Goal: Task Accomplishment & Management: Manage account settings

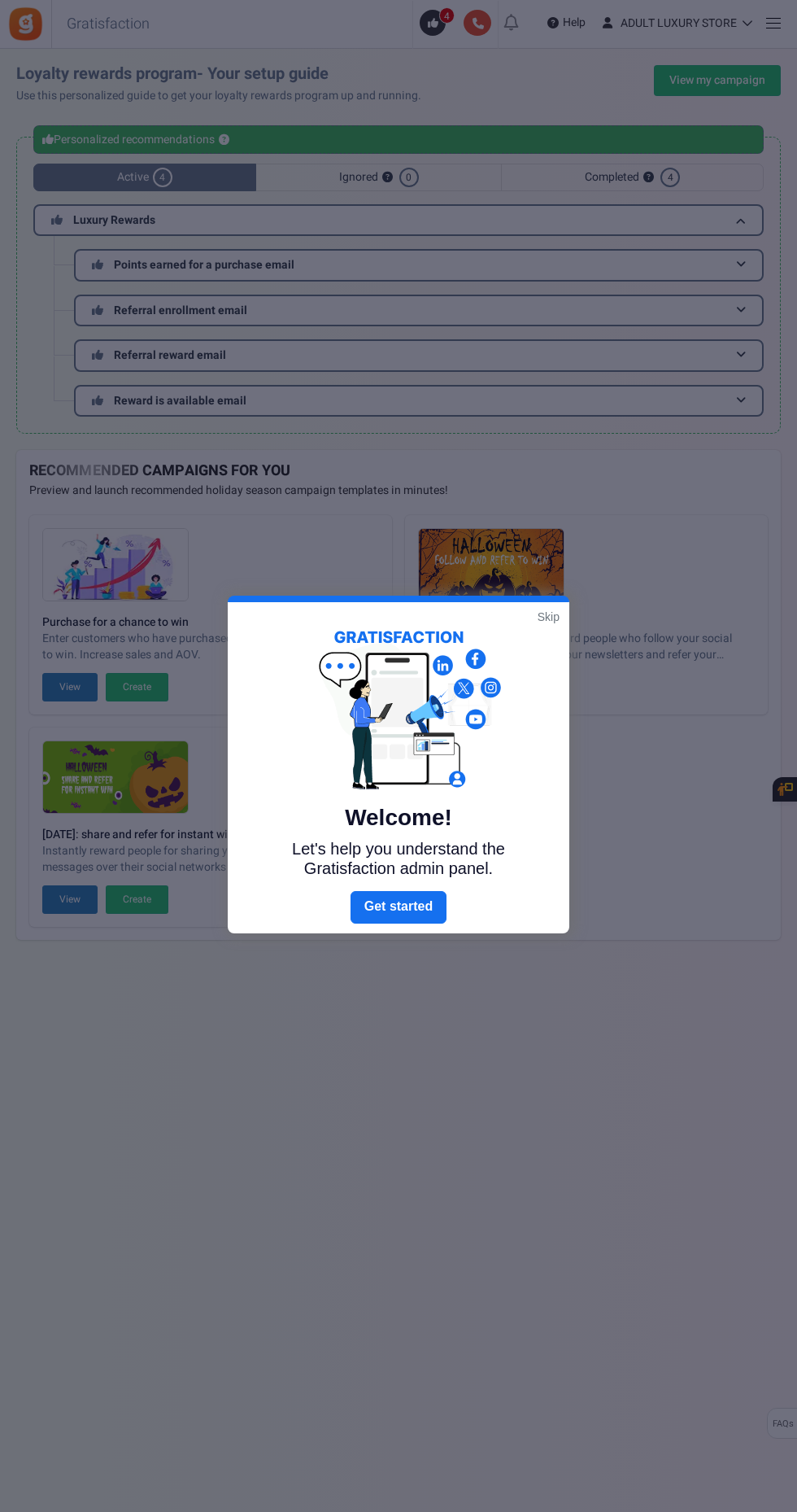
click at [545, 616] on link "Skip" at bounding box center [549, 616] width 22 height 16
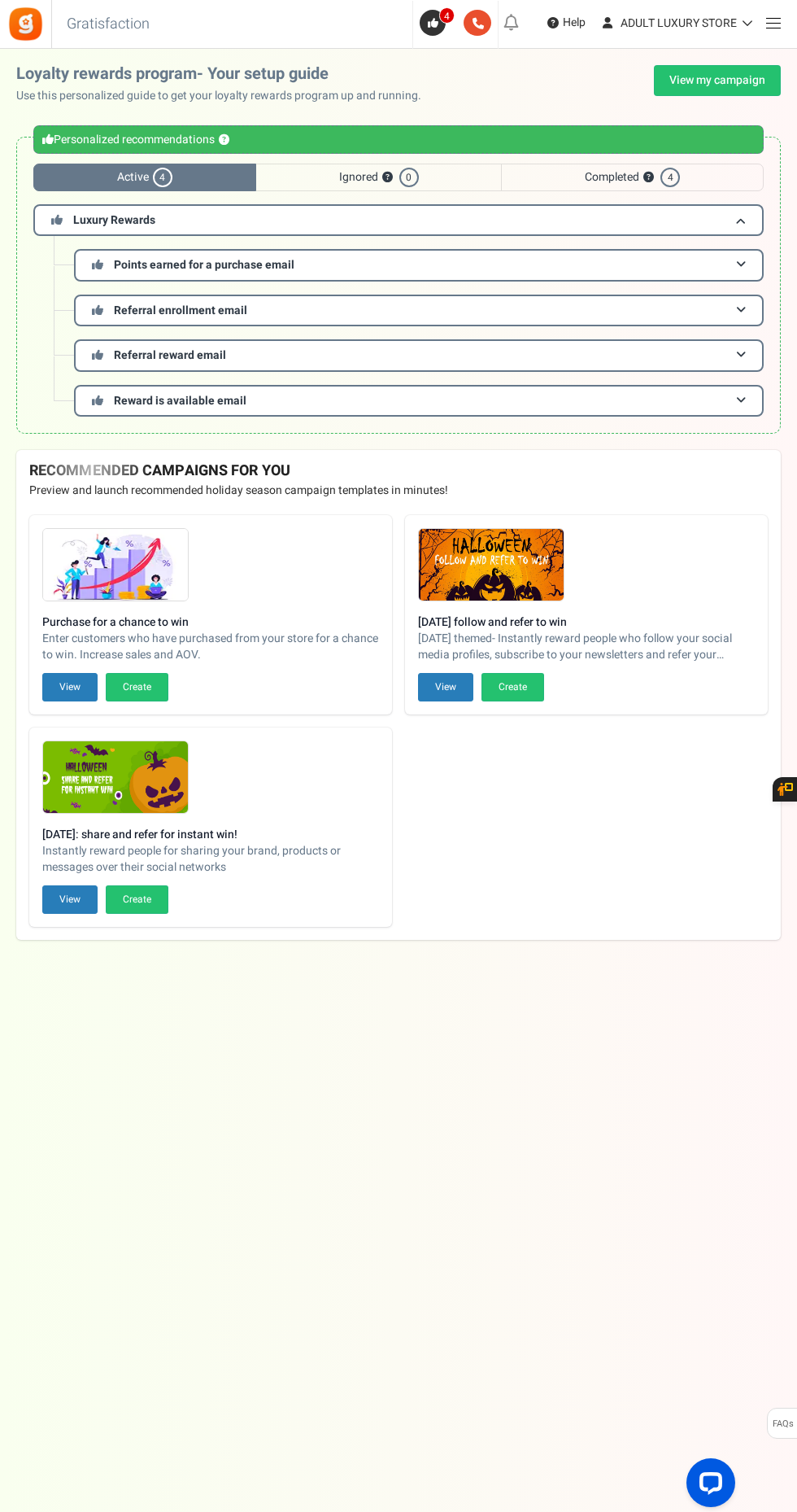
click at [773, 24] on span at bounding box center [773, 23] width 14 height 1
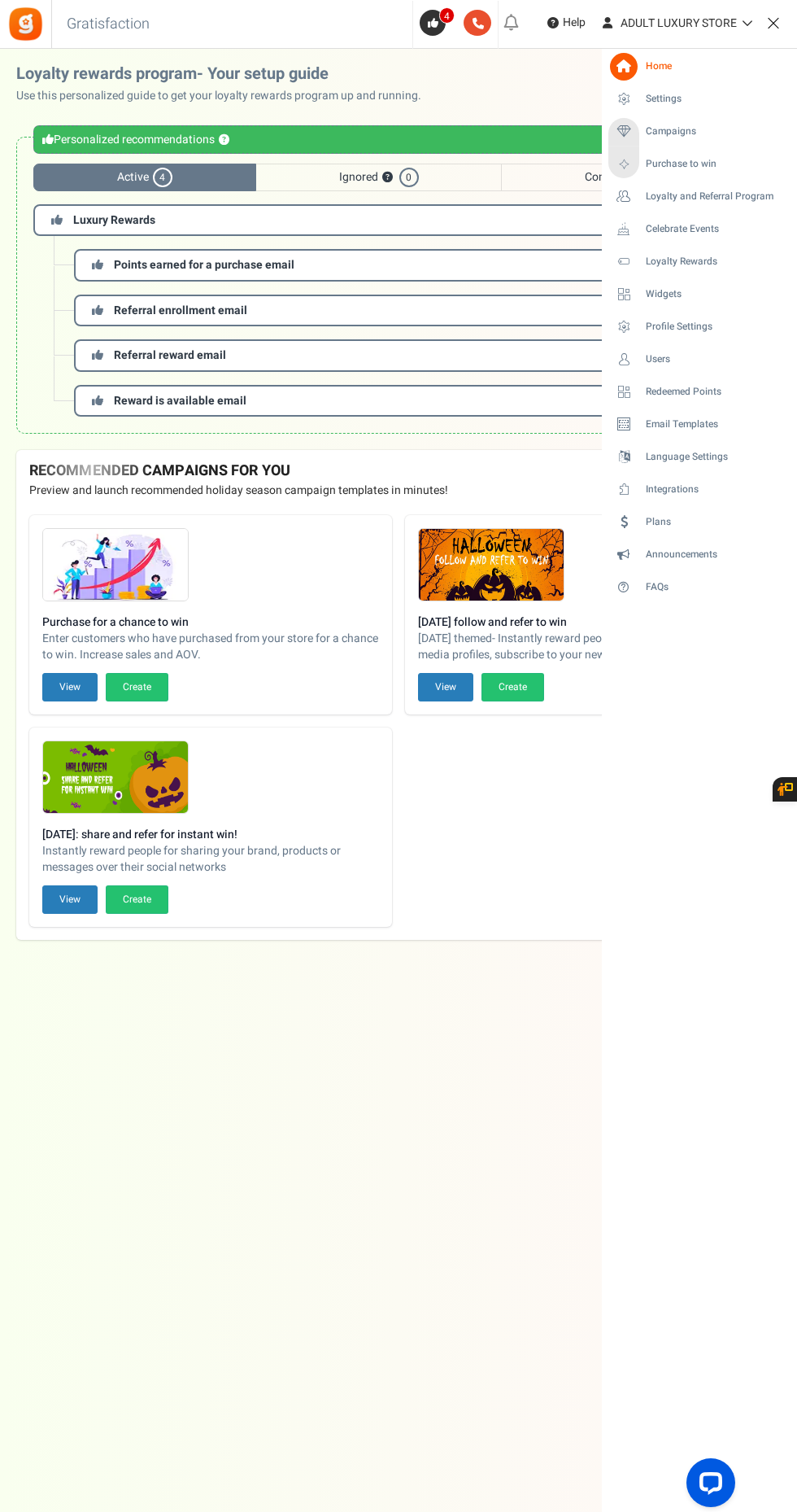
click at [768, 191] on span "Loyalty and Referral Program" at bounding box center [709, 196] width 127 height 14
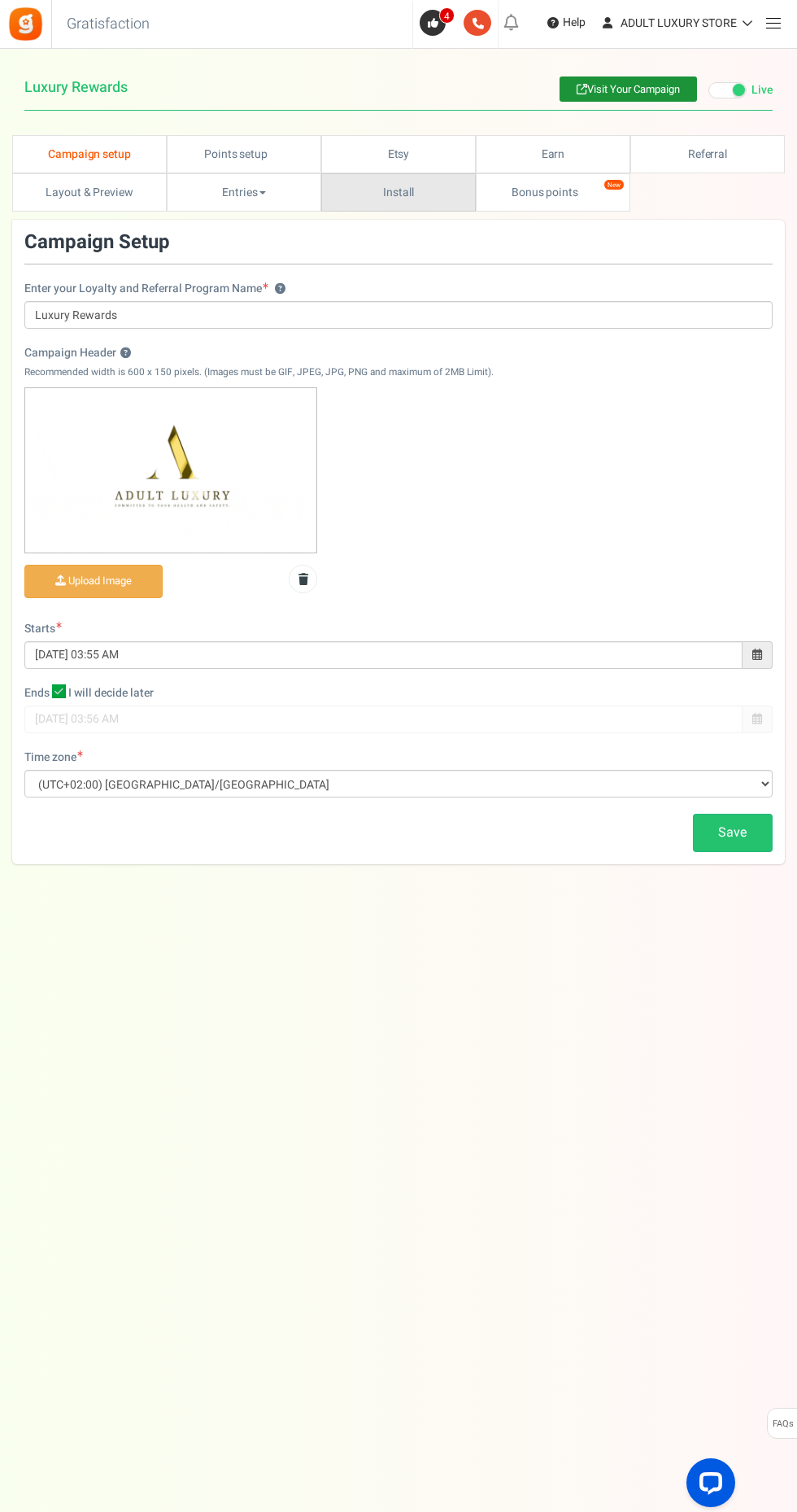
click at [456, 184] on link "Install" at bounding box center [398, 192] width 155 height 38
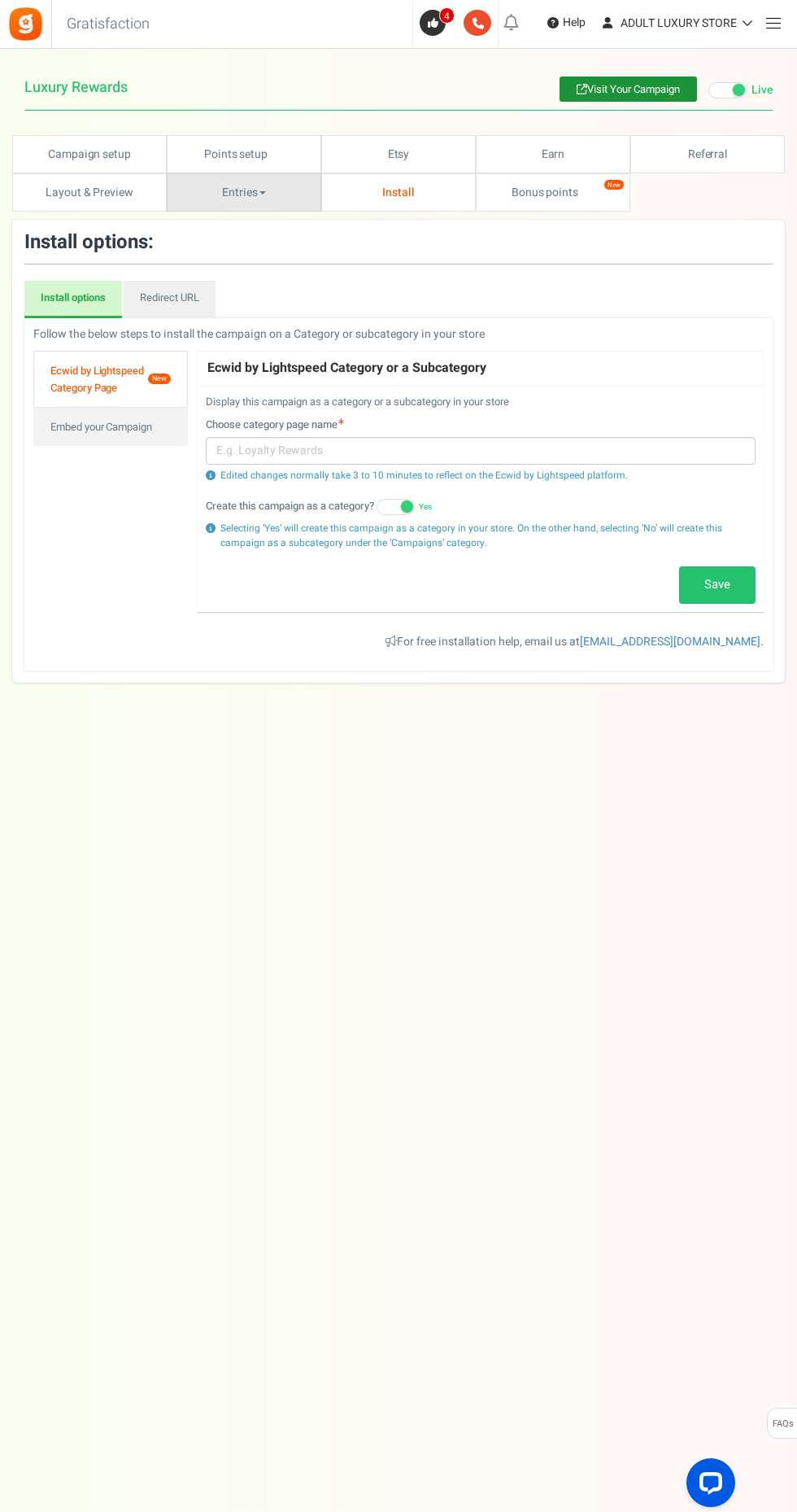
click at [249, 209] on link "Entries" at bounding box center [243, 192] width 155 height 38
click at [201, 295] on div at bounding box center [398, 756] width 797 height 1512
click at [263, 193] on span at bounding box center [263, 193] width 7 height 3
click at [103, 185] on div at bounding box center [398, 756] width 797 height 1512
click at [100, 175] on link "Layout & Preview" at bounding box center [89, 192] width 155 height 38
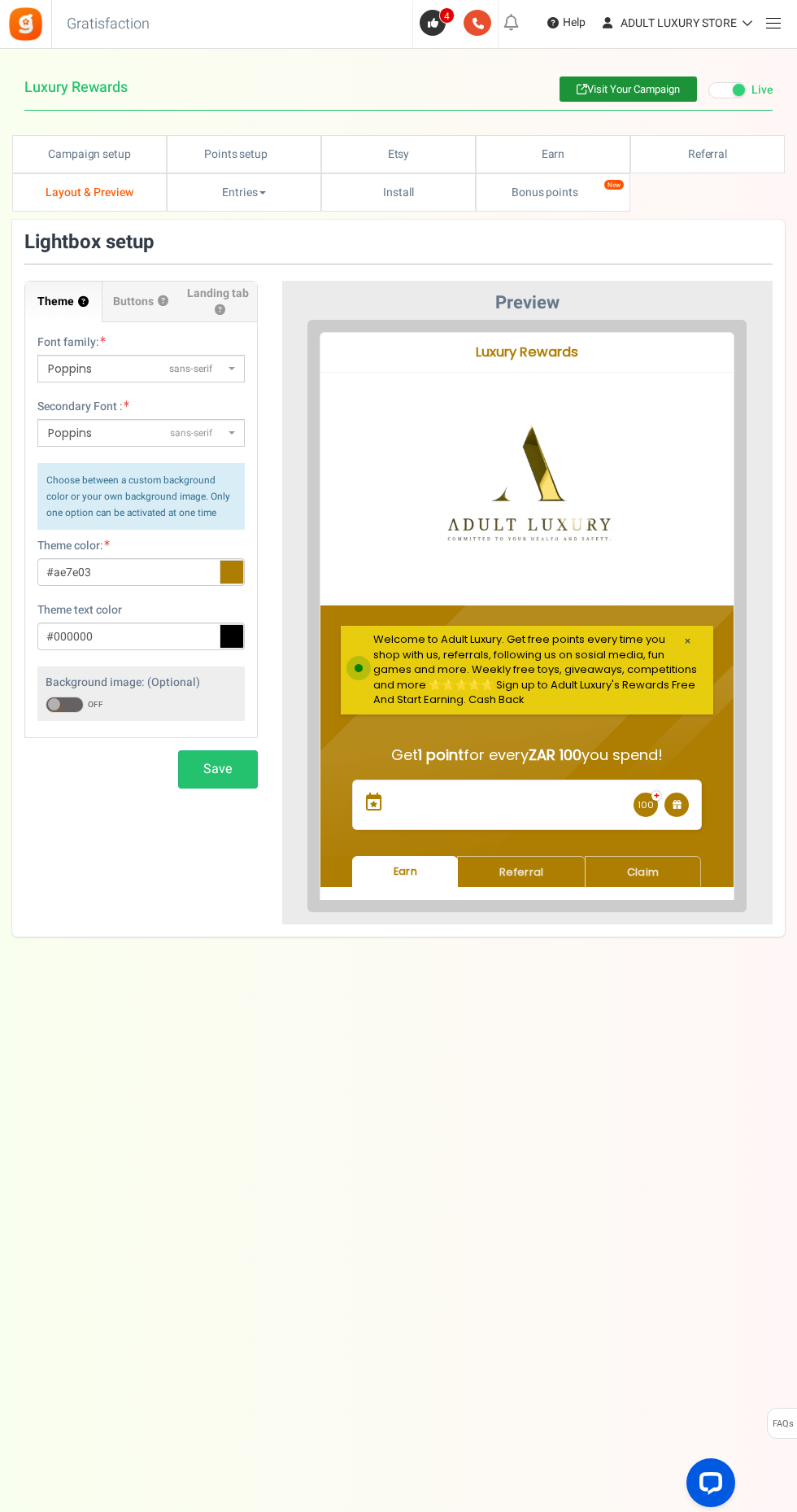
click at [161, 302] on button "?" at bounding box center [163, 302] width 11 height 11
click at [236, 294] on span "Landing tab ?" at bounding box center [219, 302] width 69 height 33
click at [0, 0] on input "Landing tab ?" at bounding box center [0, 0] width 0 height 0
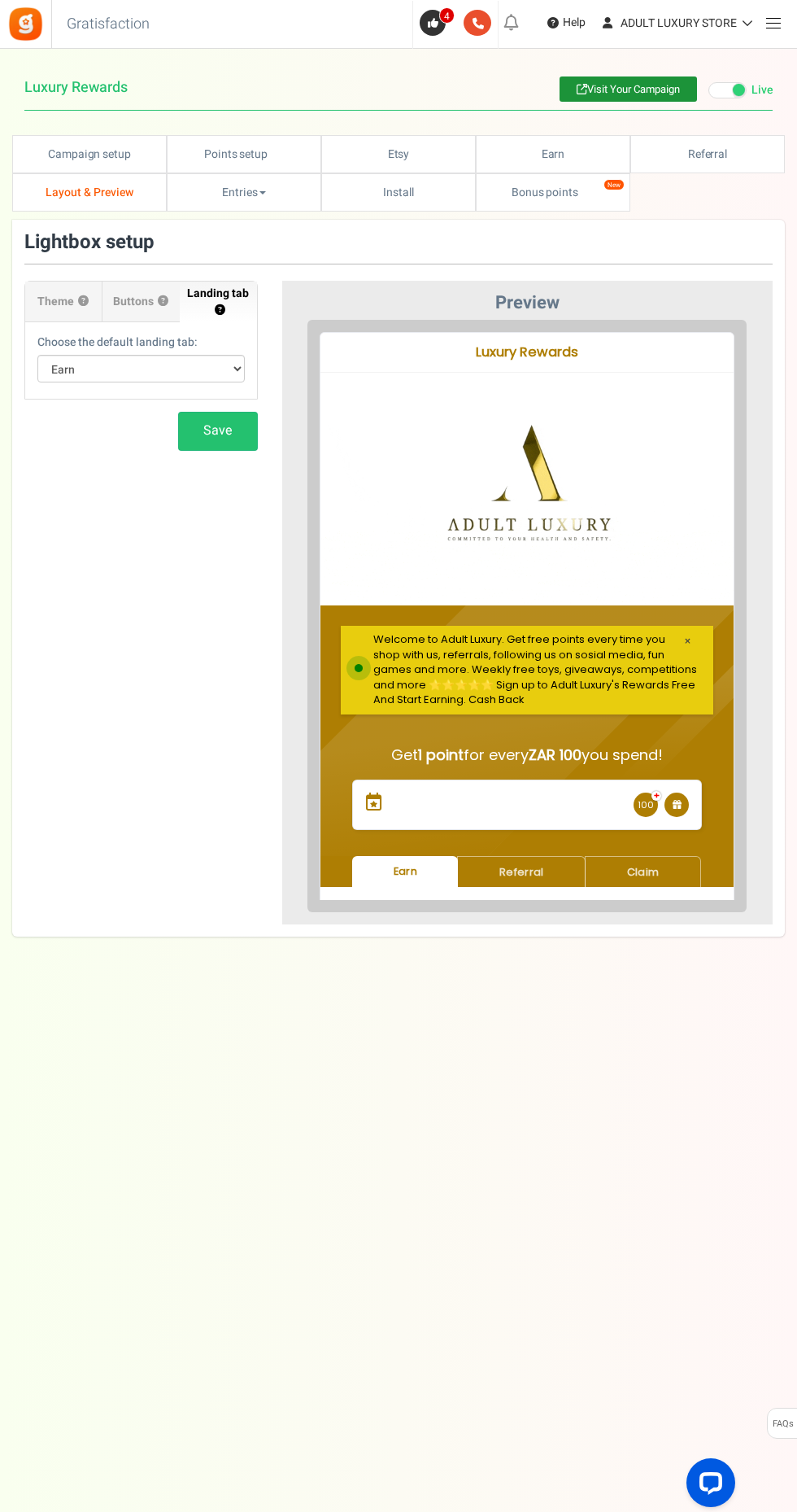
click at [83, 302] on button "?" at bounding box center [83, 302] width 11 height 11
click at [551, 627] on div "× Welcome to Adult Luxury. Get free points every time you shop with us, referra…" at bounding box center [514, 656] width 372 height 89
click at [563, 649] on div "× Welcome to Adult Luxury. Get free points every time you shop with us, referra…" at bounding box center [514, 656] width 372 height 89
click at [100, 154] on link "Campaign setup" at bounding box center [89, 154] width 155 height 38
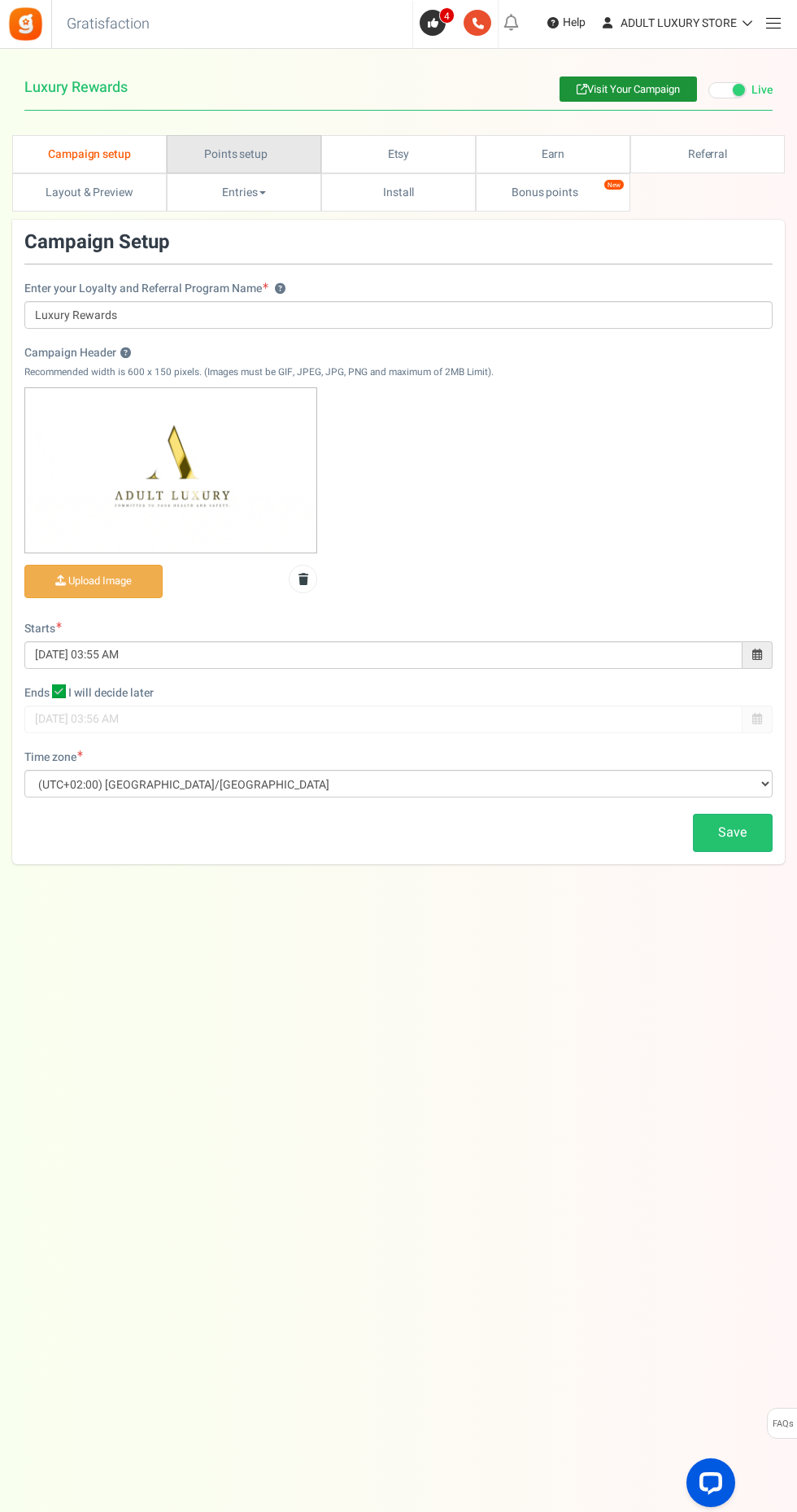
click at [254, 150] on link "Points setup New" at bounding box center [243, 154] width 155 height 38
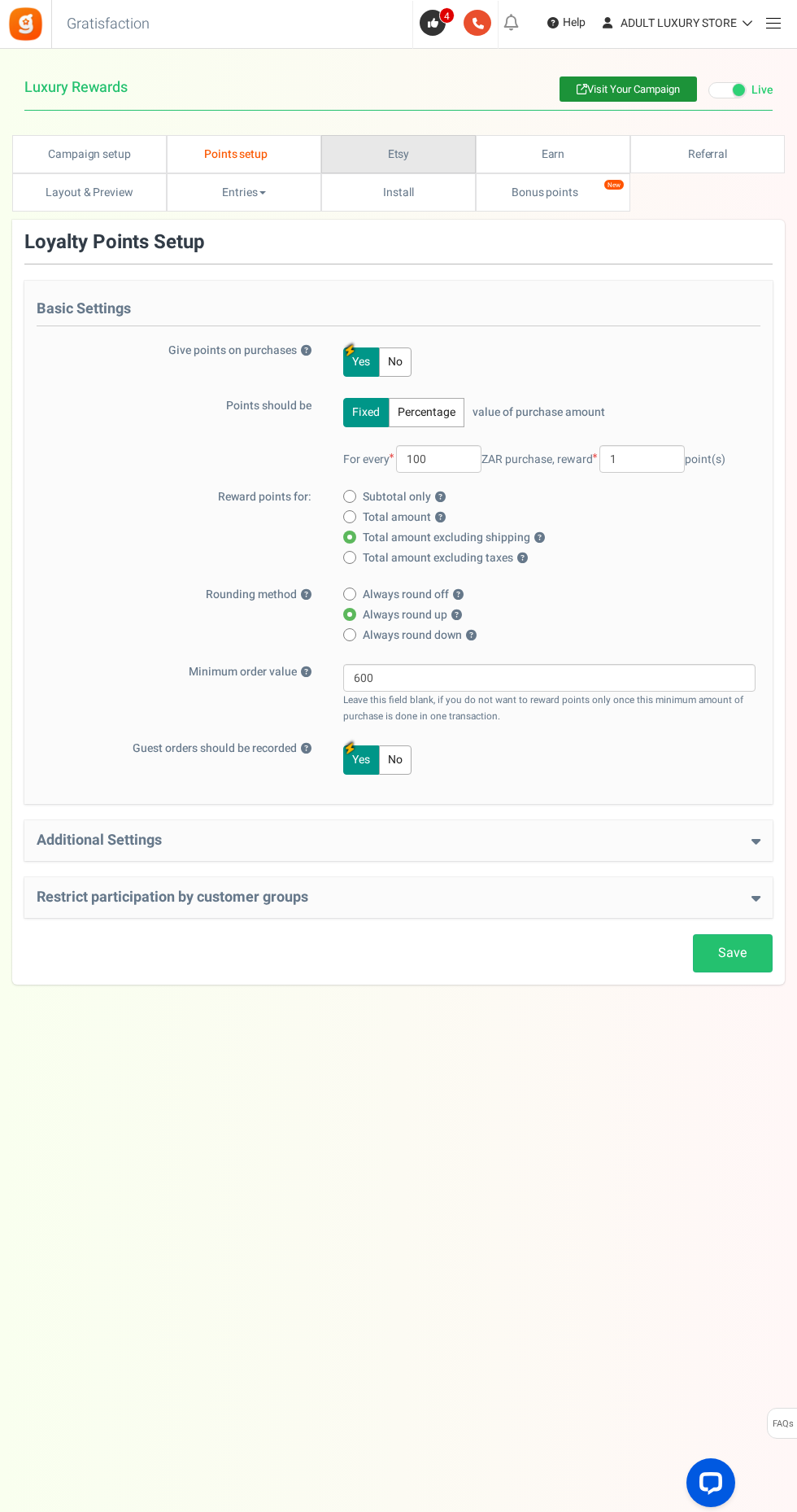
click at [433, 149] on link "Etsy" at bounding box center [398, 154] width 155 height 38
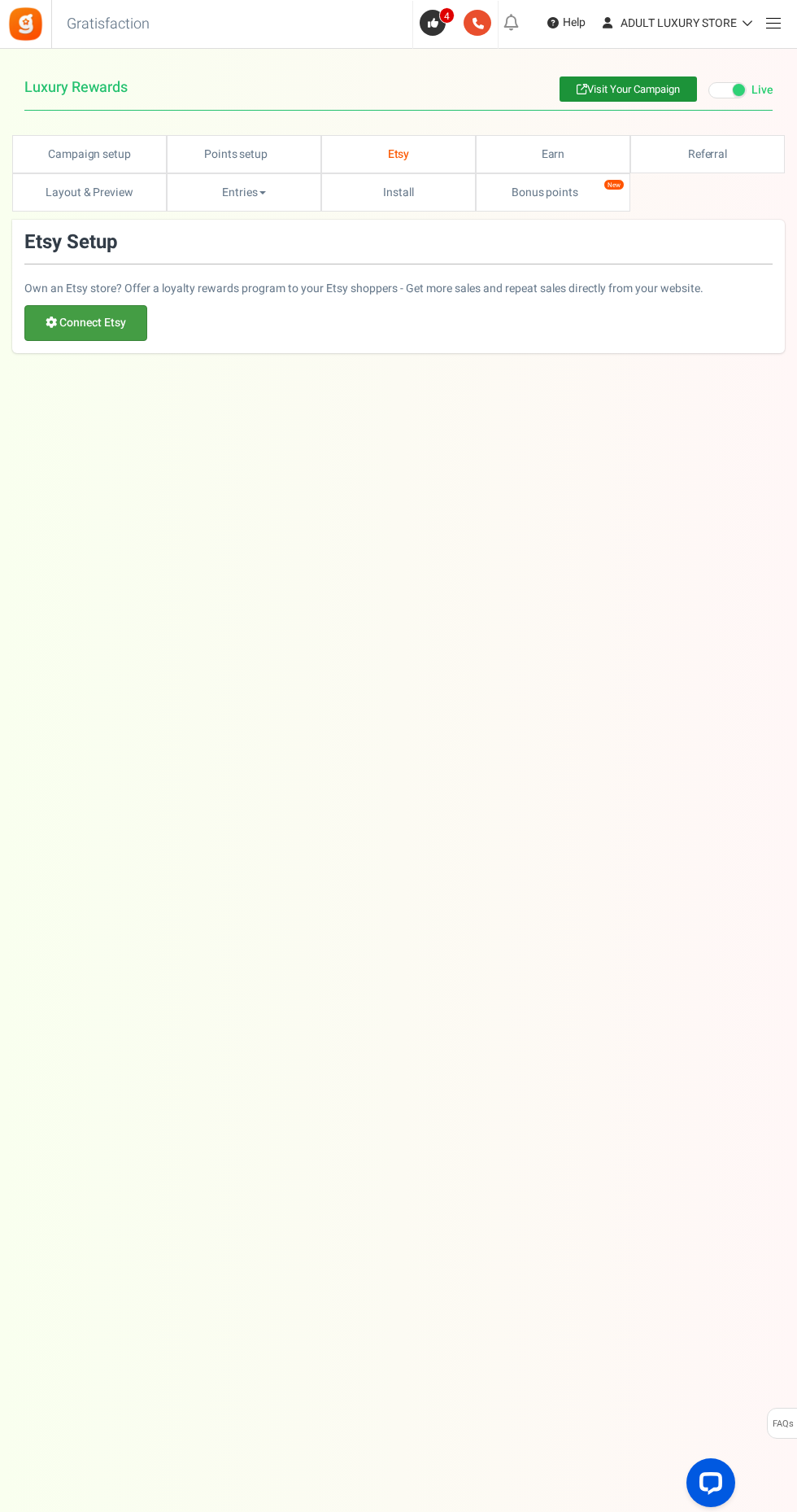
click at [116, 314] on link "Connect Etsy" at bounding box center [85, 323] width 122 height 35
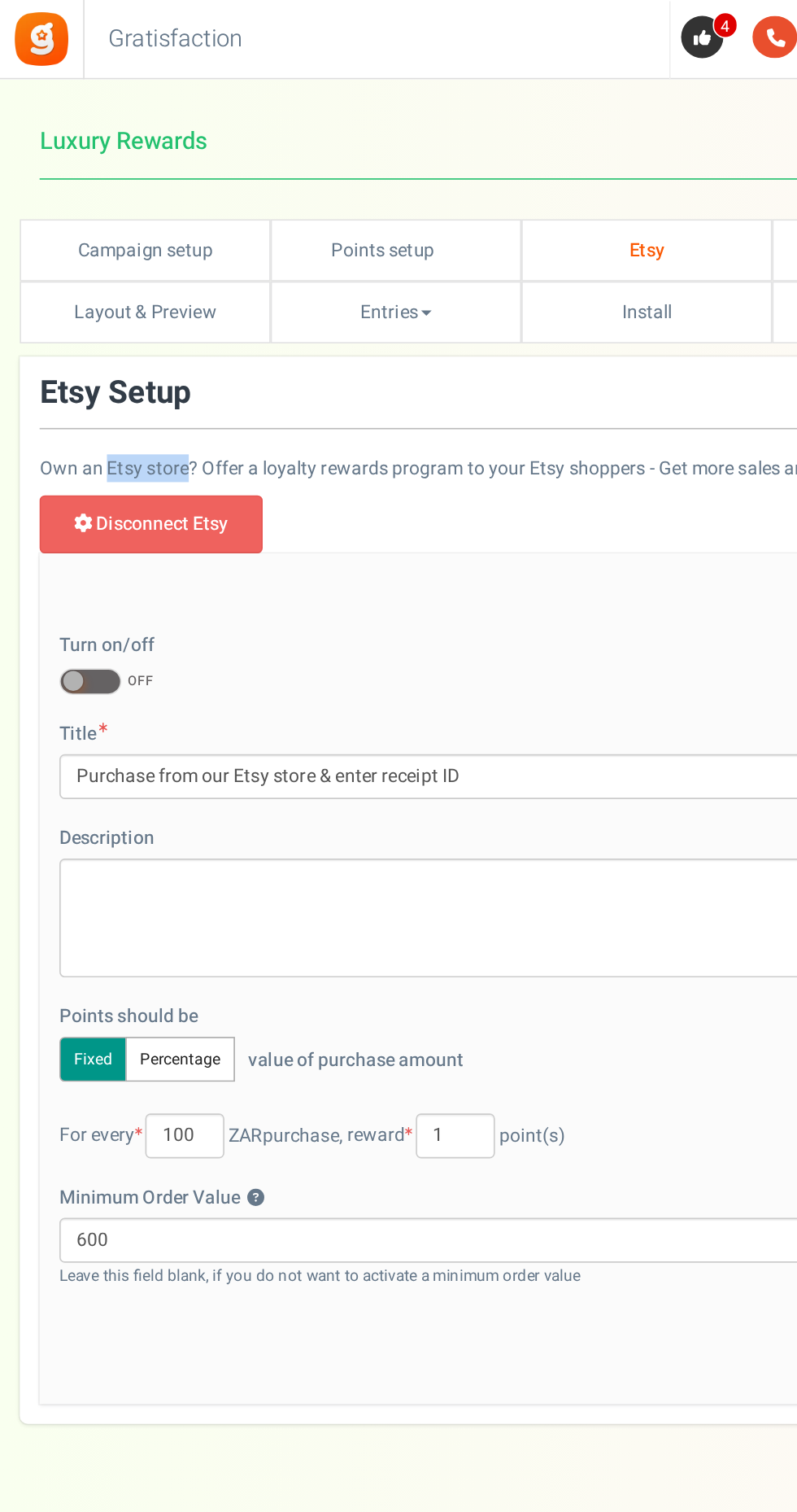
copy p "Etsy store"
click at [71, 418] on span at bounding box center [55, 419] width 38 height 16
click at [36, 418] on input "ON OFF" at bounding box center [36, 420] width 0 height 11
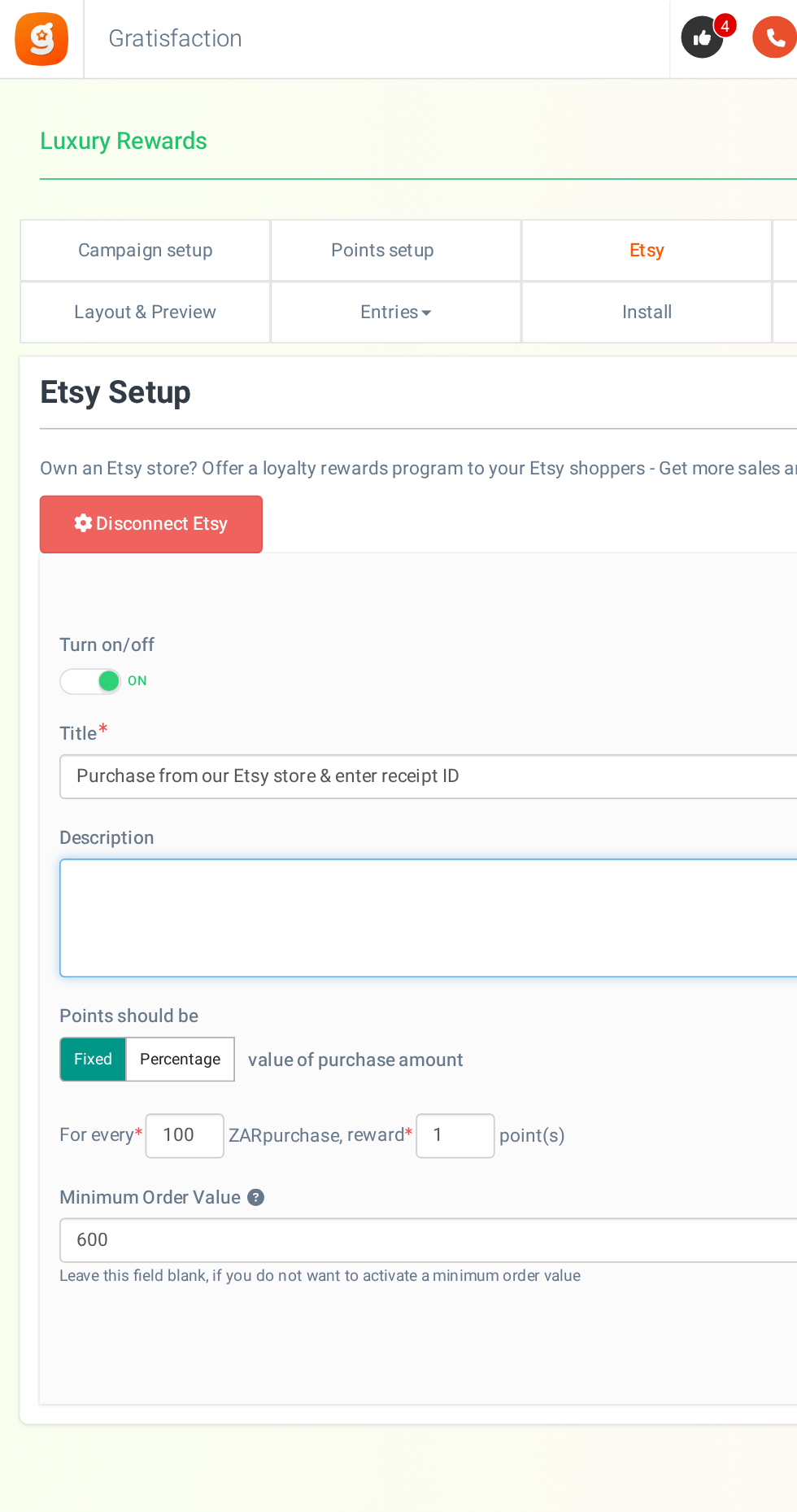
click at [237, 550] on textarea at bounding box center [398, 565] width 724 height 73
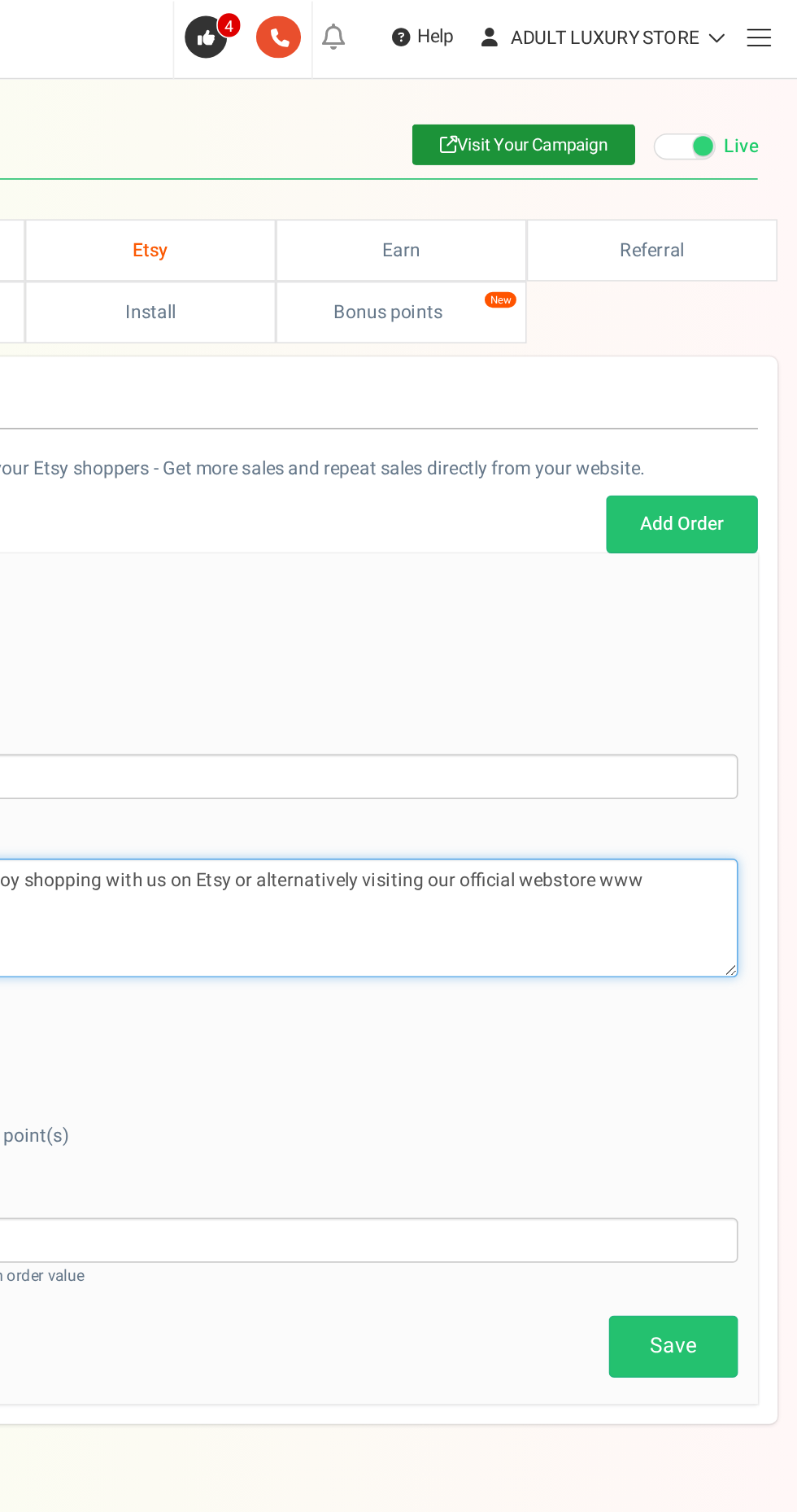
paste textarea "[URL][DOMAIN_NAME]"
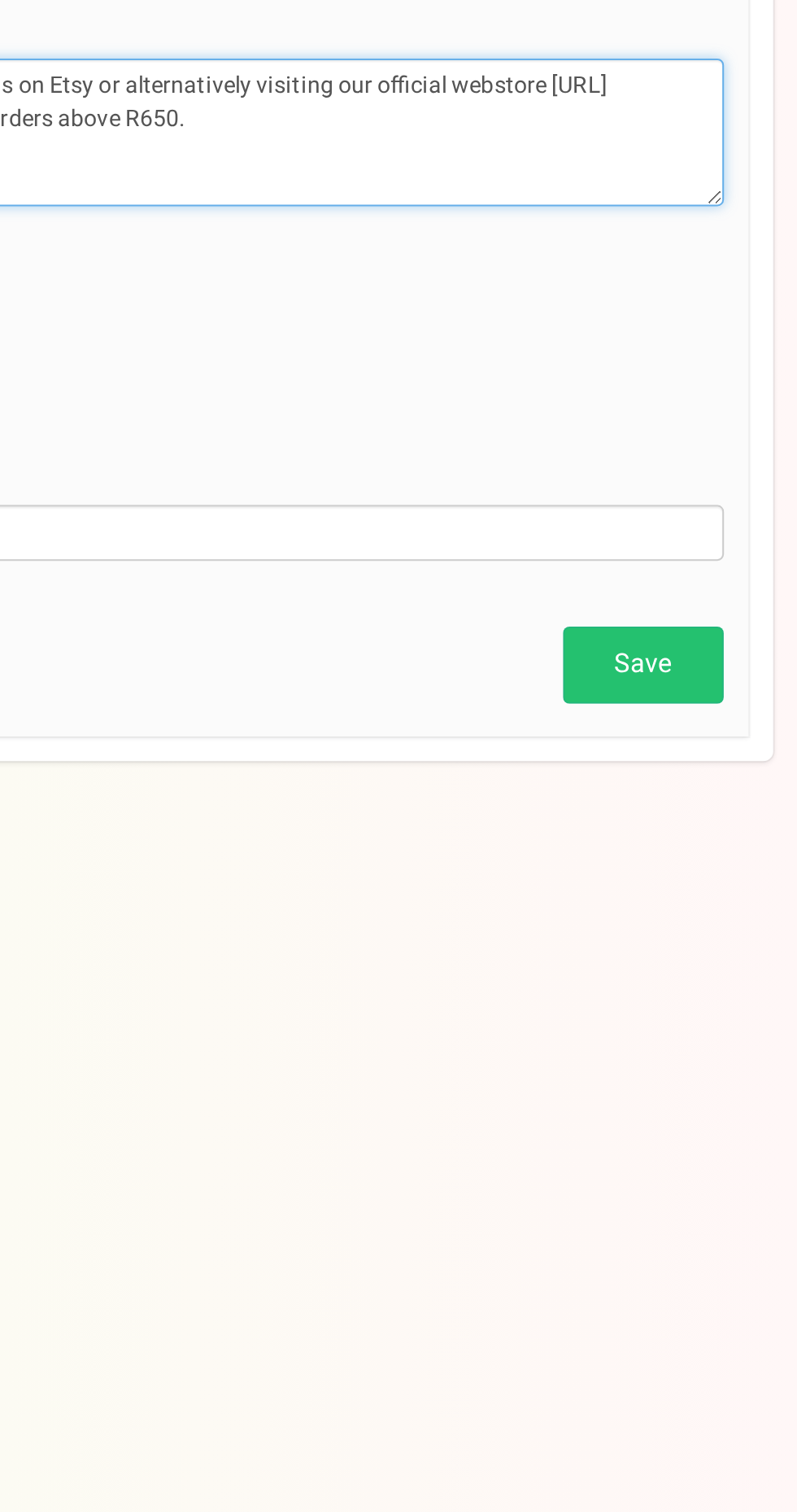
type textarea "Welcome to Adult Luxury [GEOGRAPHIC_DATA]. Enjoy shopping with us on Etsy or al…"
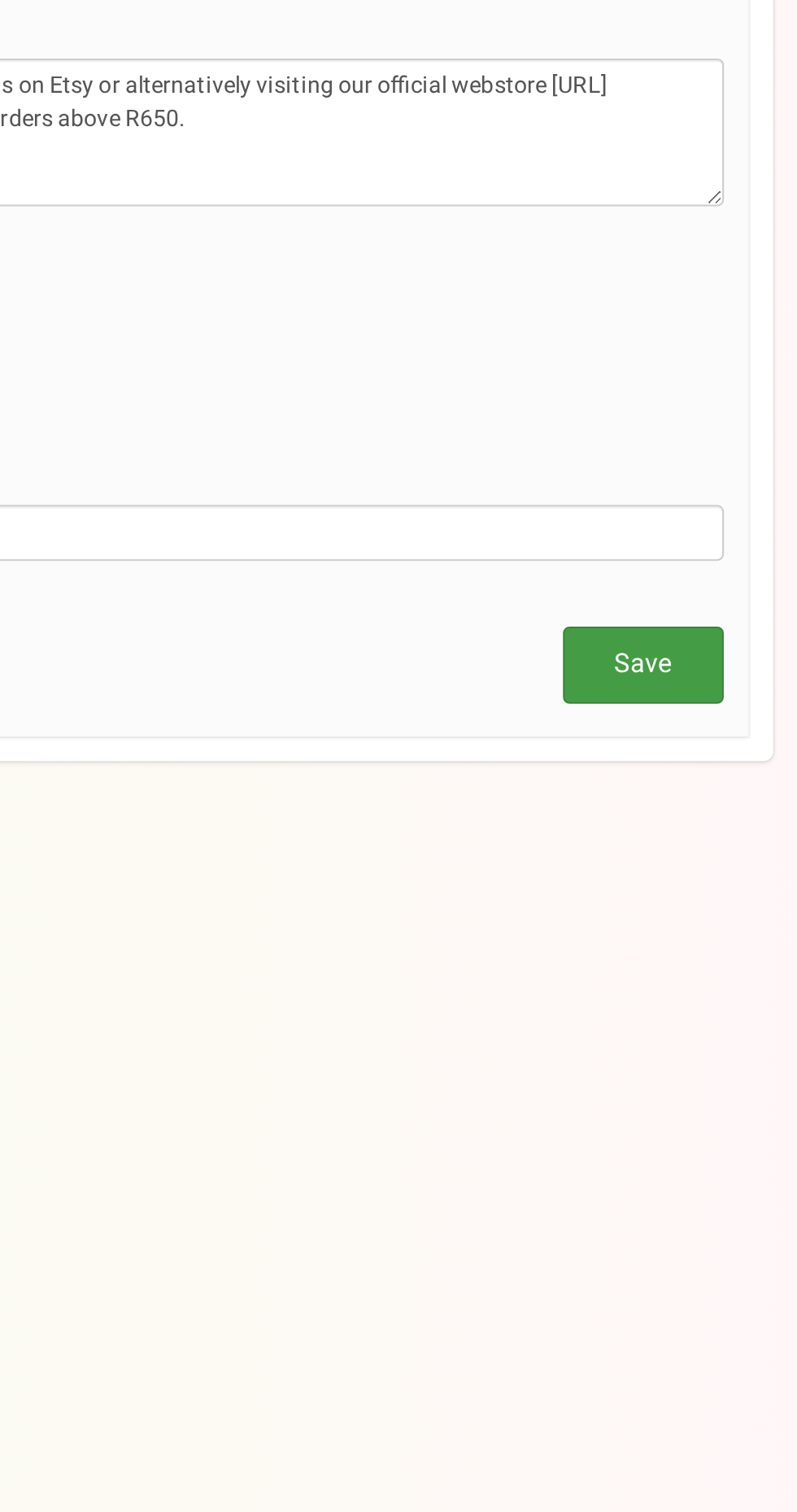
click at [735, 838] on link "Save" at bounding box center [720, 829] width 79 height 38
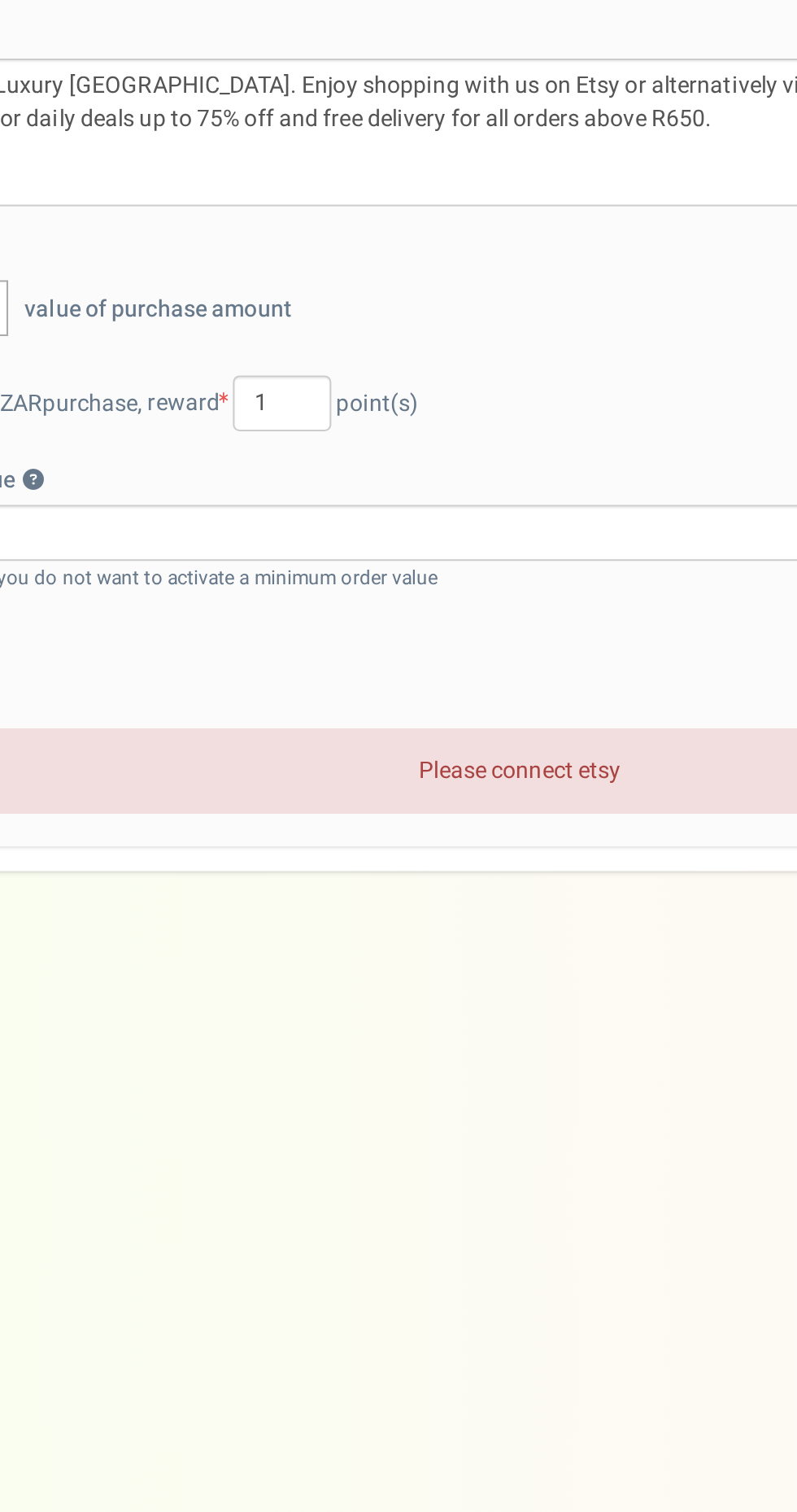
click at [439, 889] on div "Please connect etsy × Close" at bounding box center [398, 882] width 724 height 42
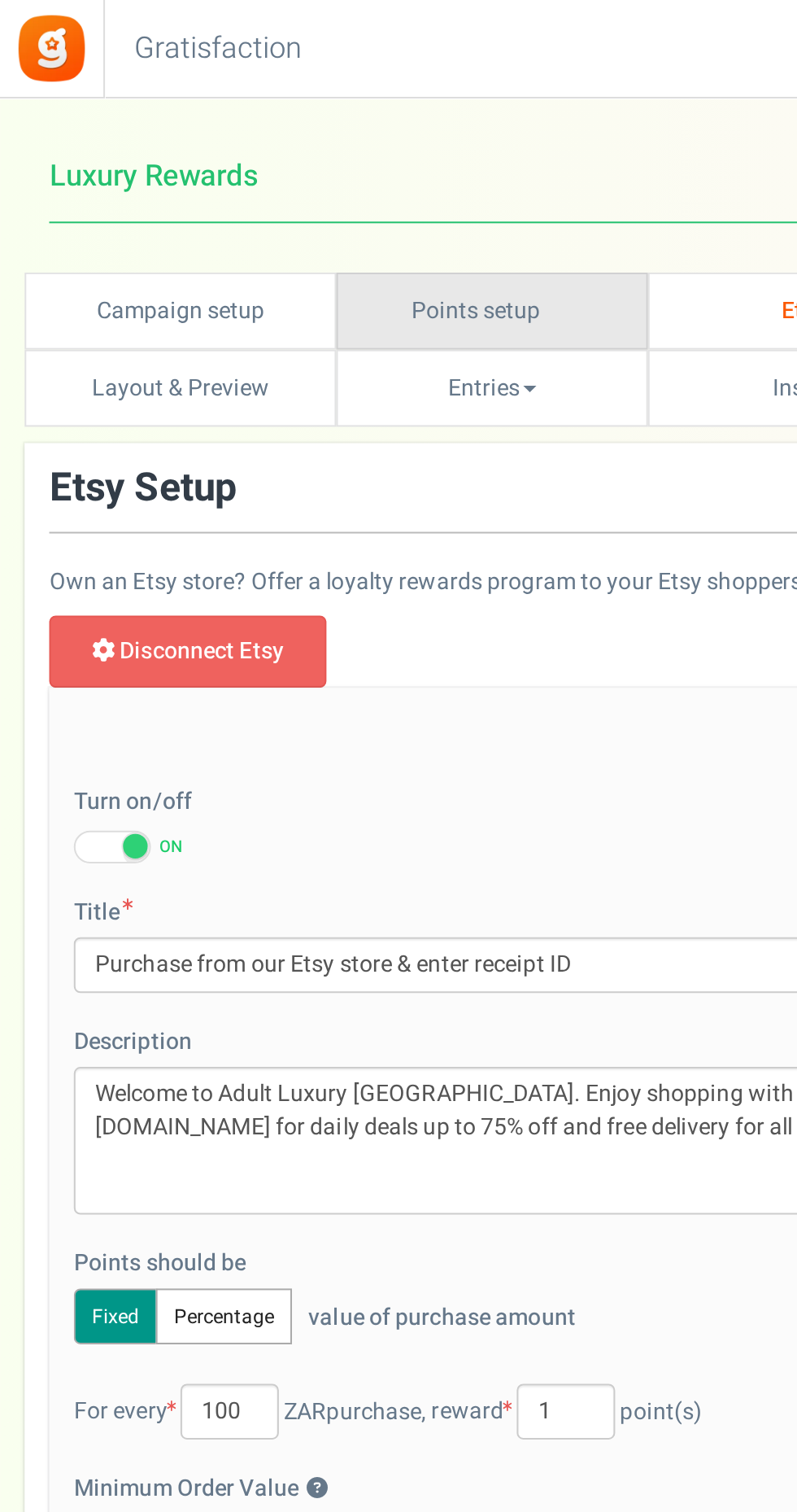
click at [277, 160] on link "Points setup New" at bounding box center [243, 154] width 155 height 38
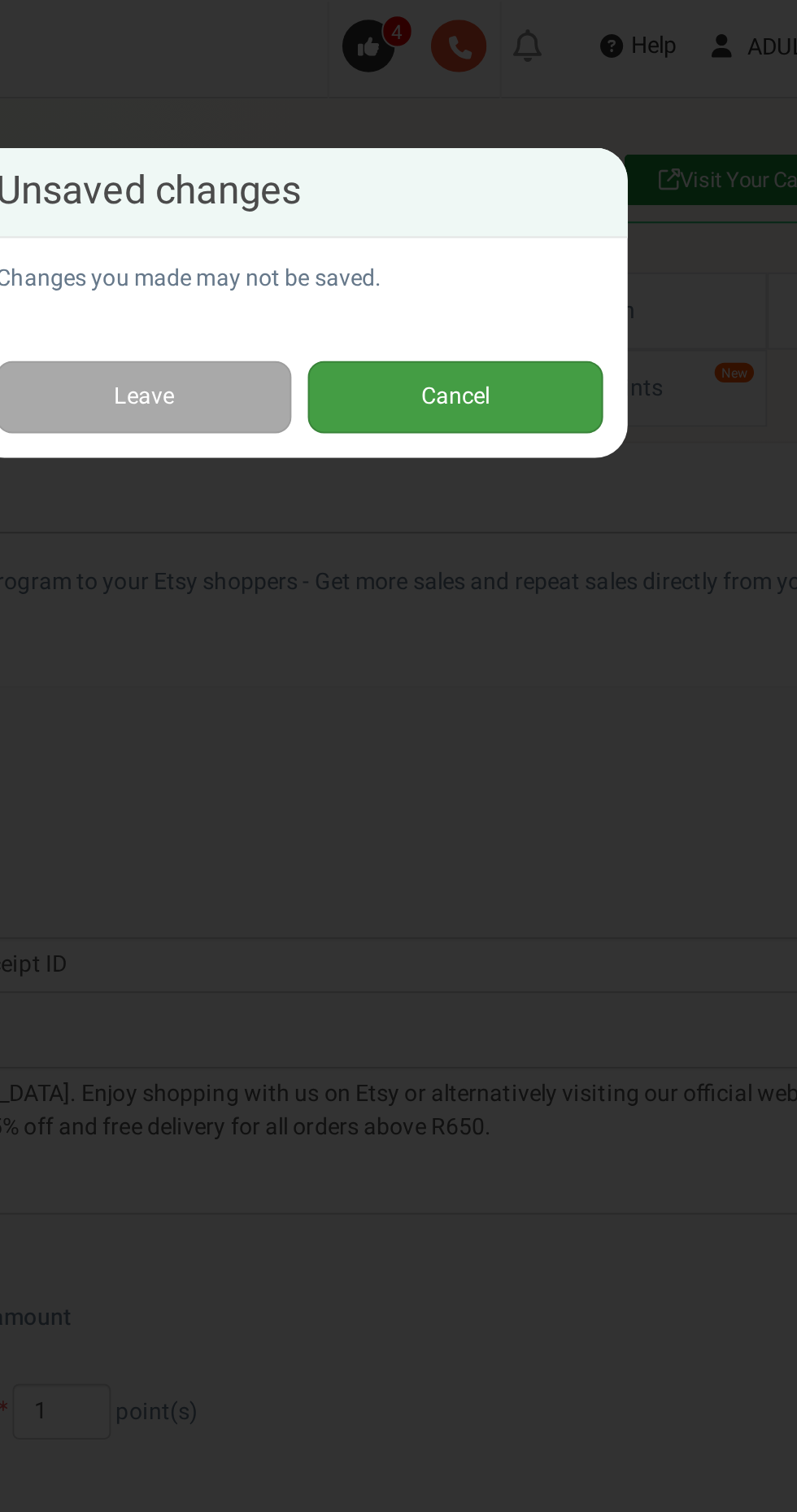
click at [512, 192] on button "Cancel" at bounding box center [475, 197] width 146 height 36
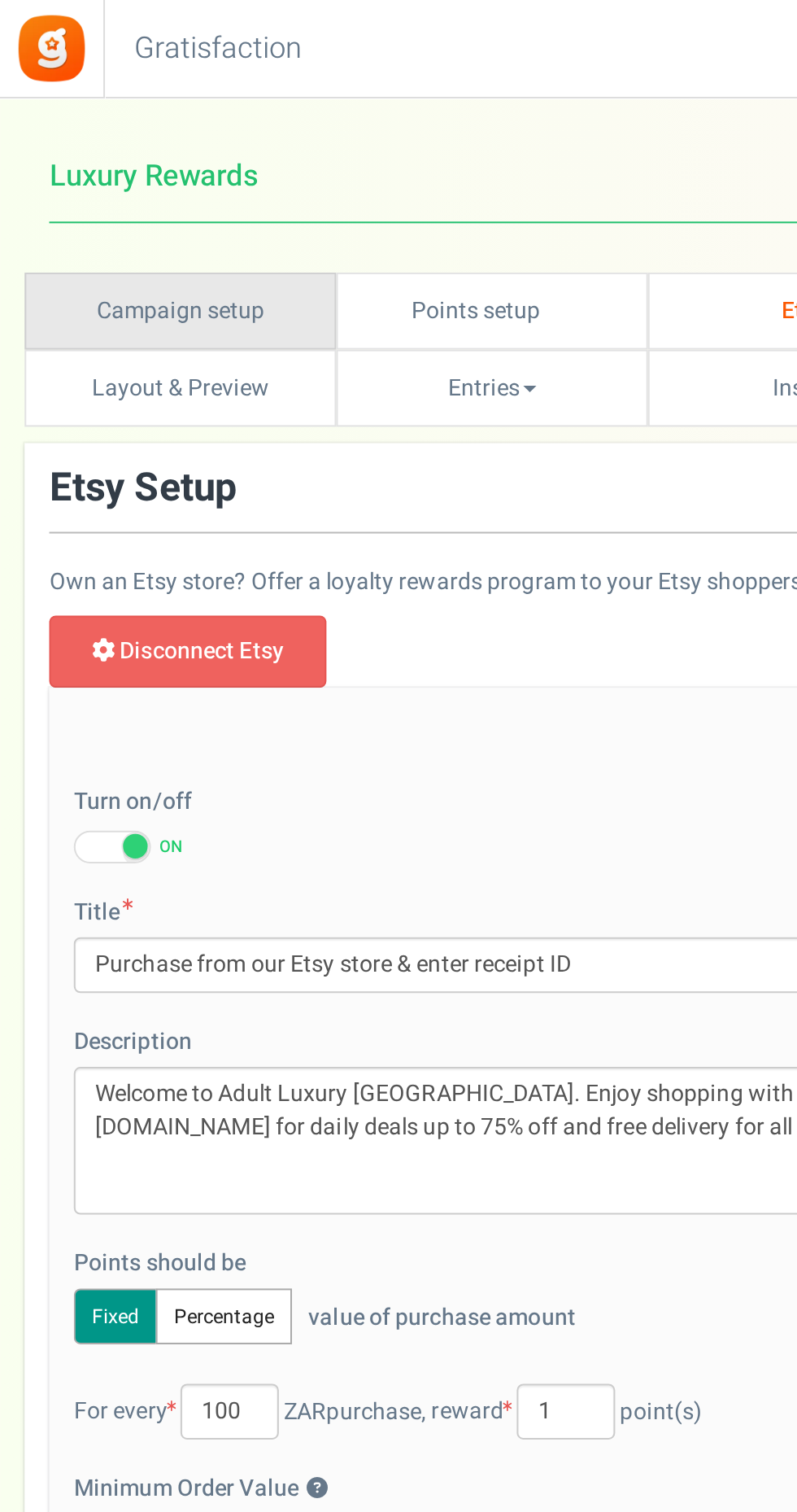
click at [108, 166] on link "Campaign setup" at bounding box center [89, 154] width 155 height 38
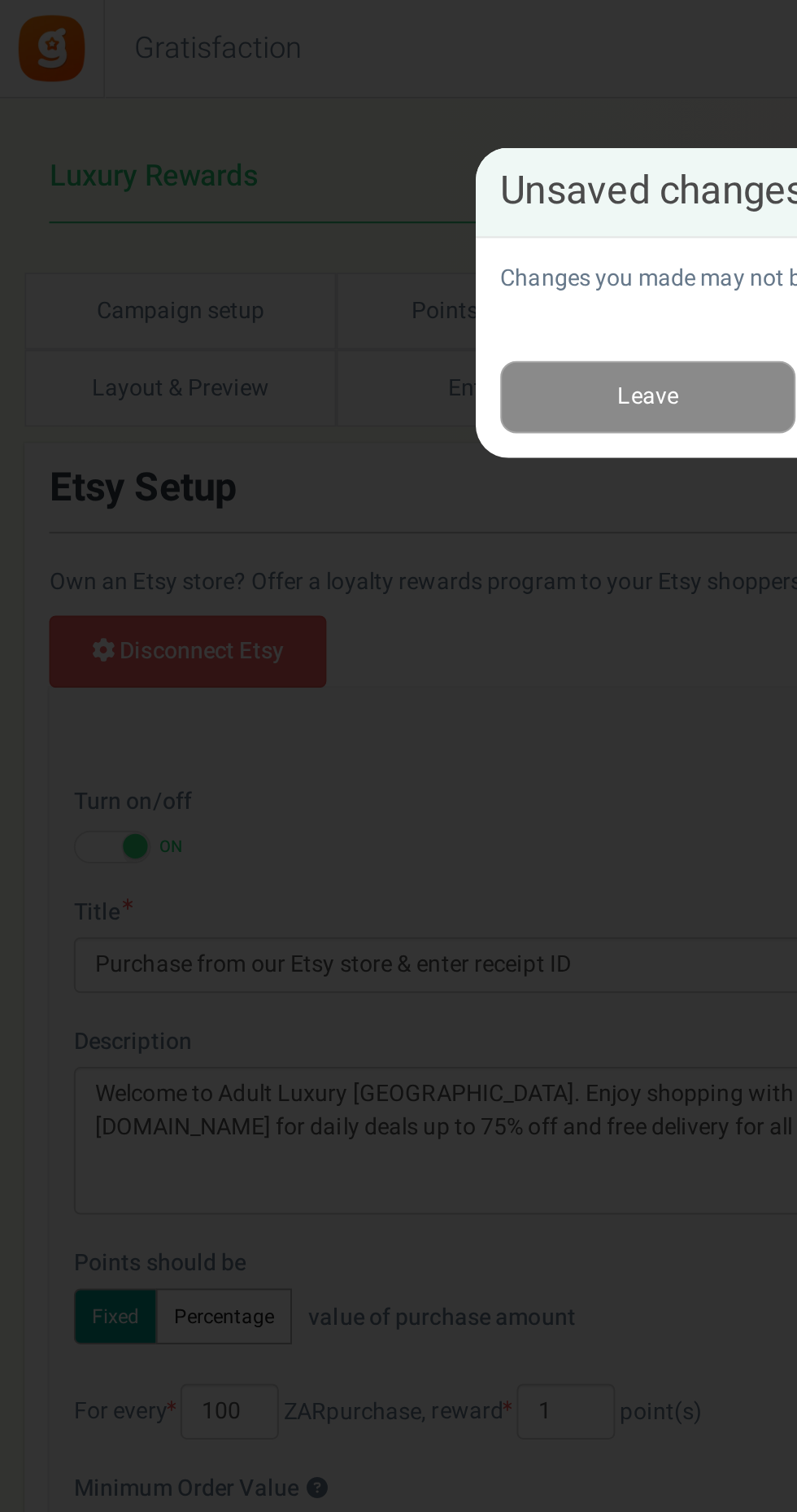
click at [342, 190] on link "Leave" at bounding box center [321, 197] width 146 height 36
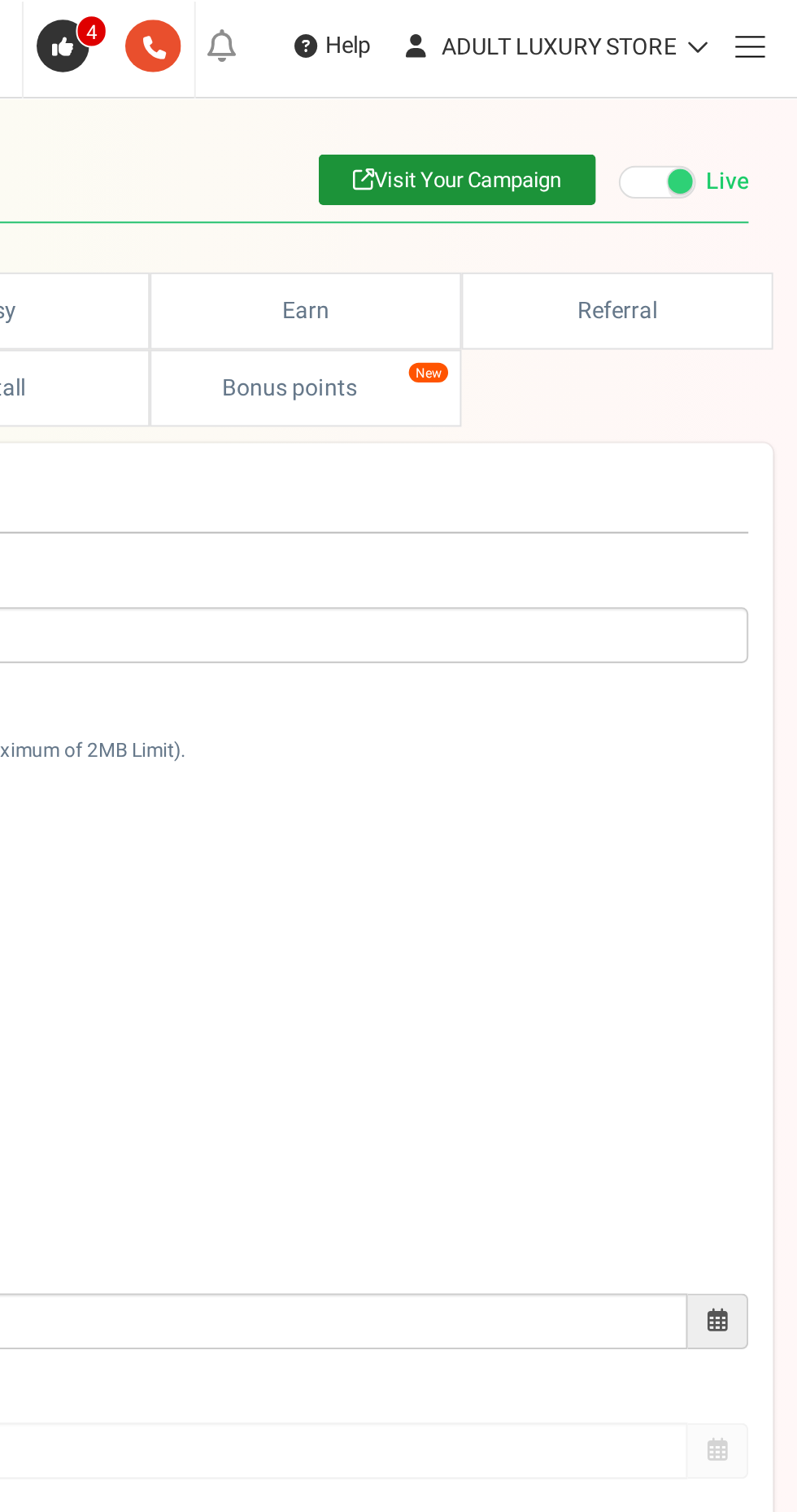
click at [777, 23] on span at bounding box center [773, 23] width 14 height 1
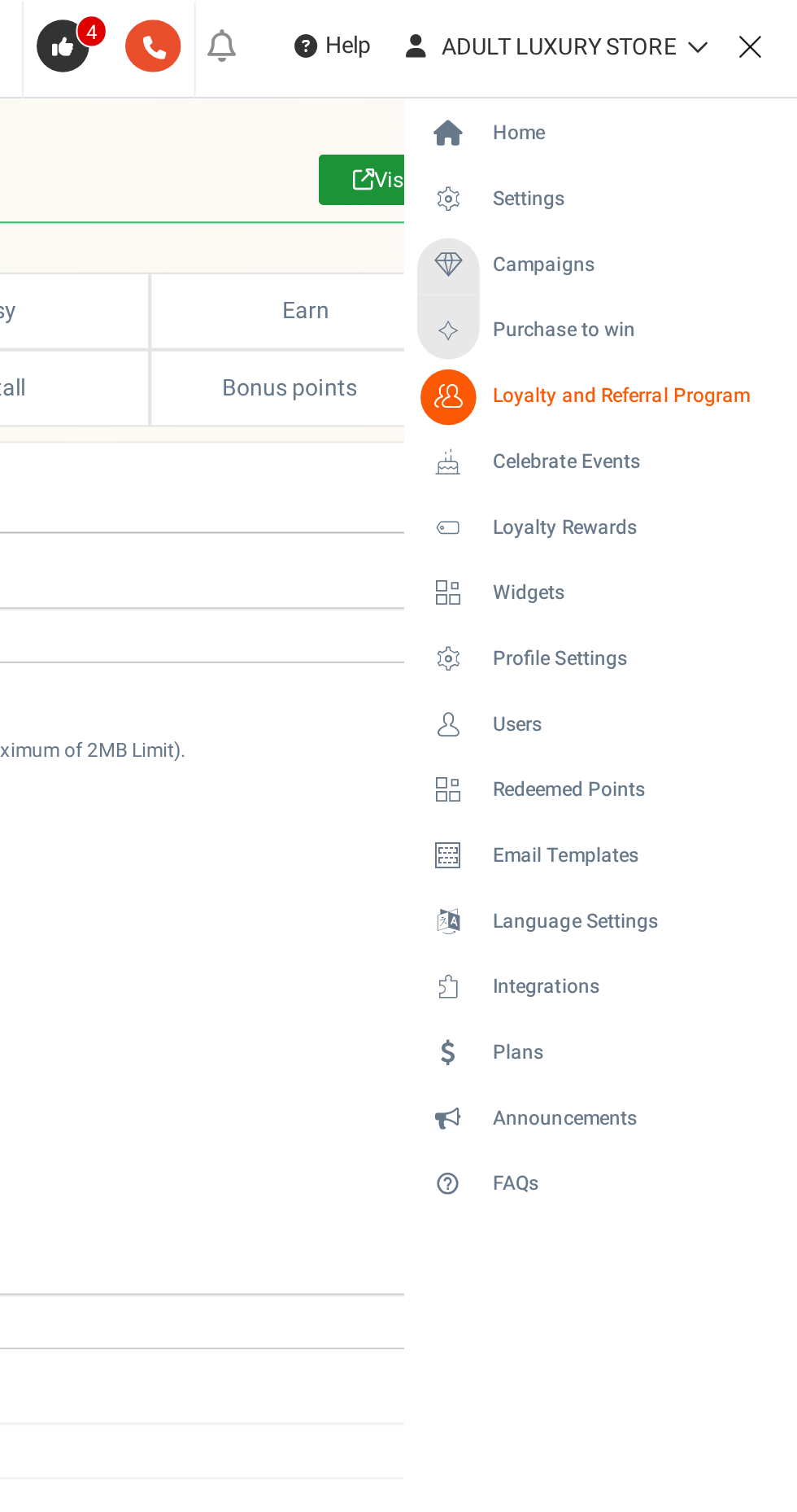
click at [691, 125] on span "Campaigns" at bounding box center [671, 131] width 51 height 14
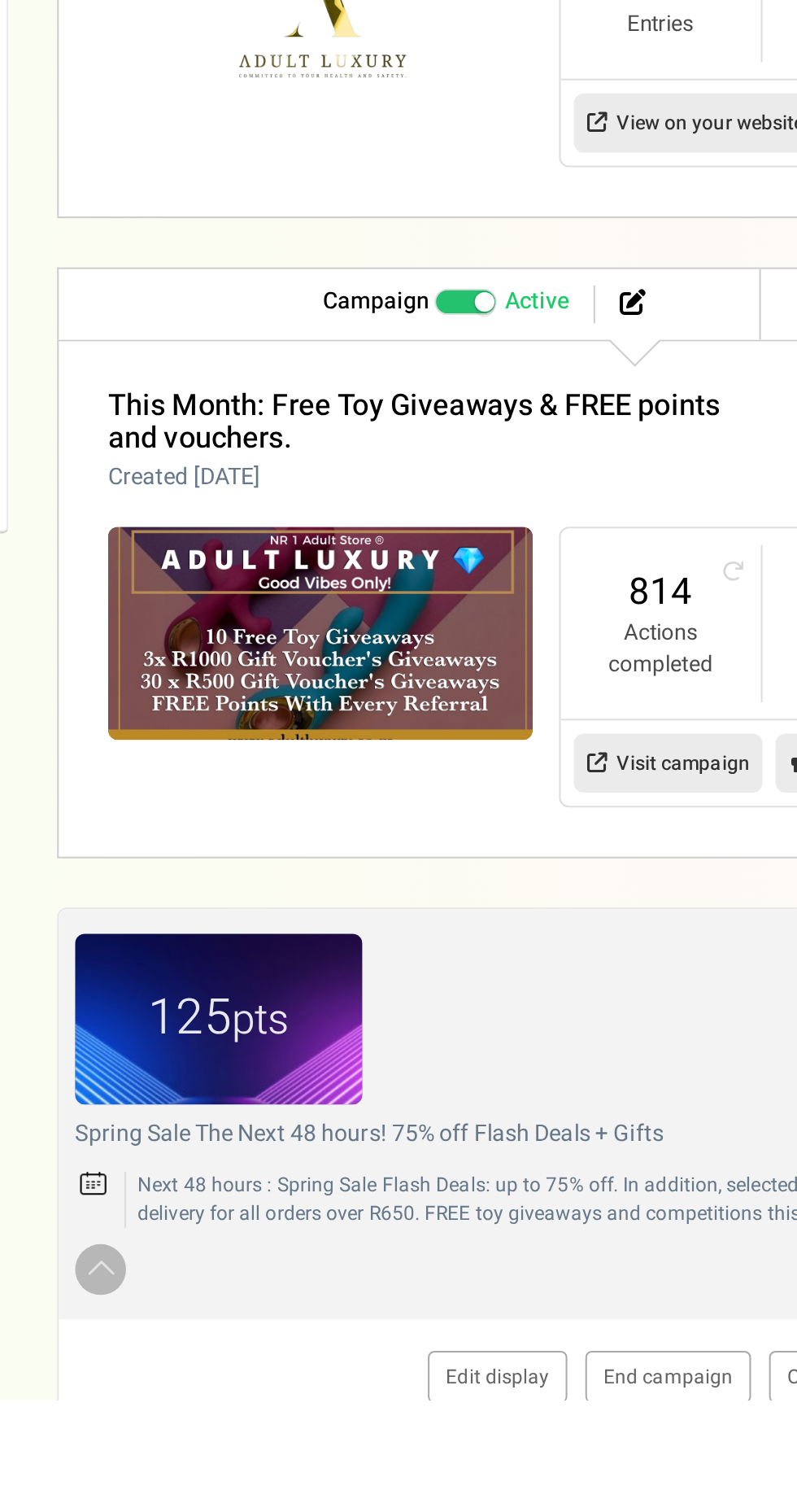
scroll to position [321, 0]
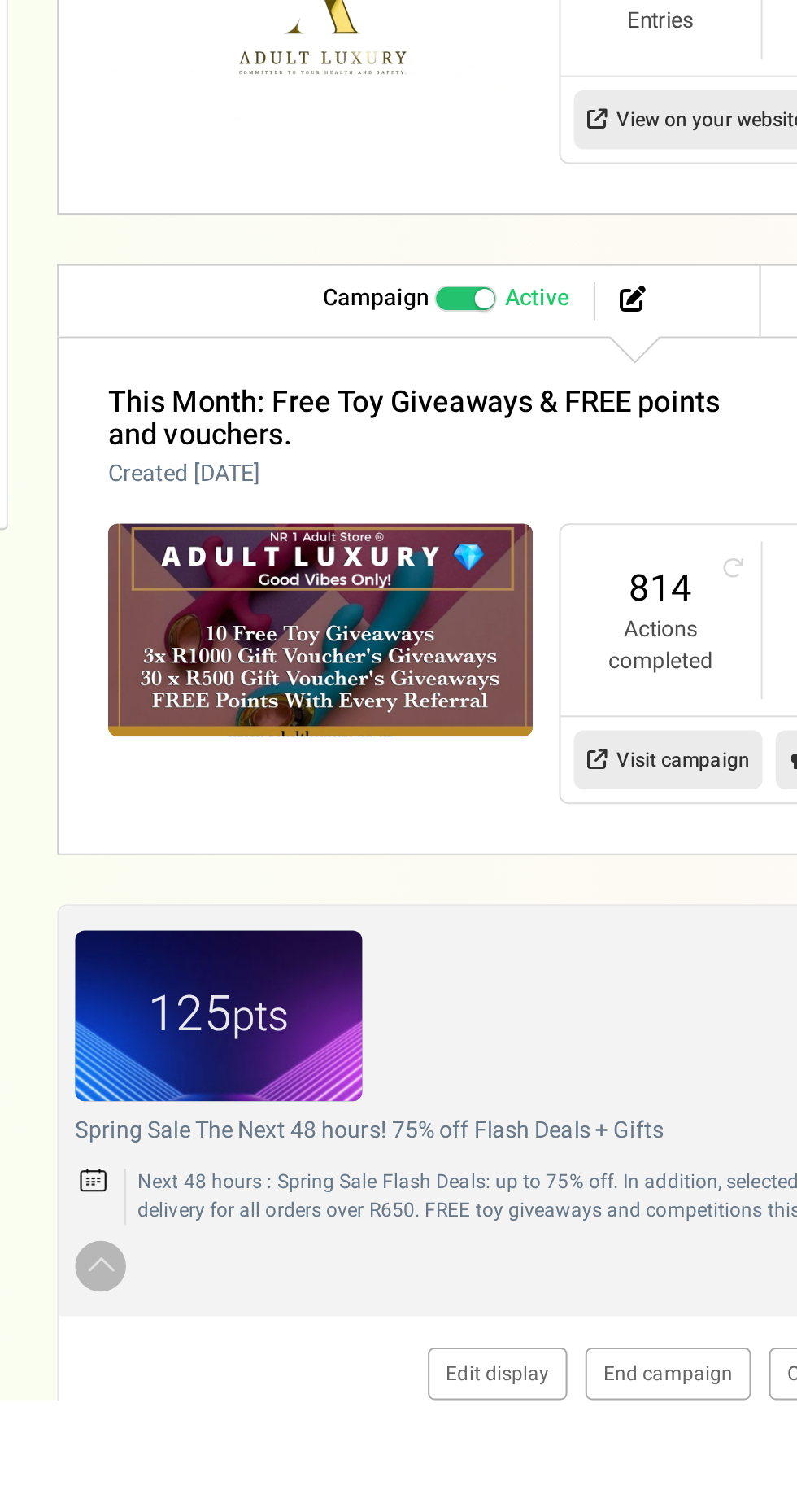
click at [418, 1498] on link "Edit display" at bounding box center [421, 1498] width 69 height 26
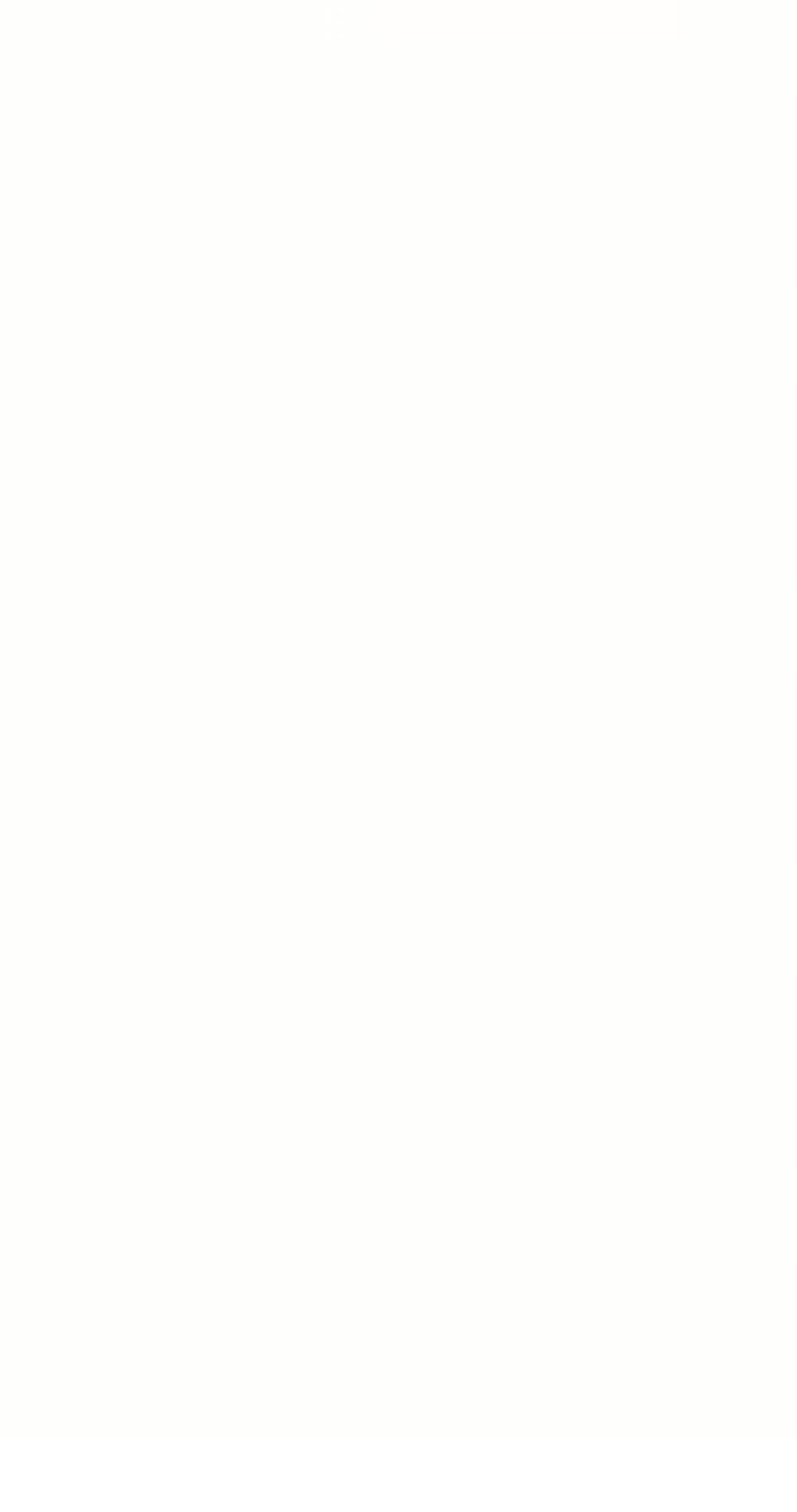
scroll to position [114, 0]
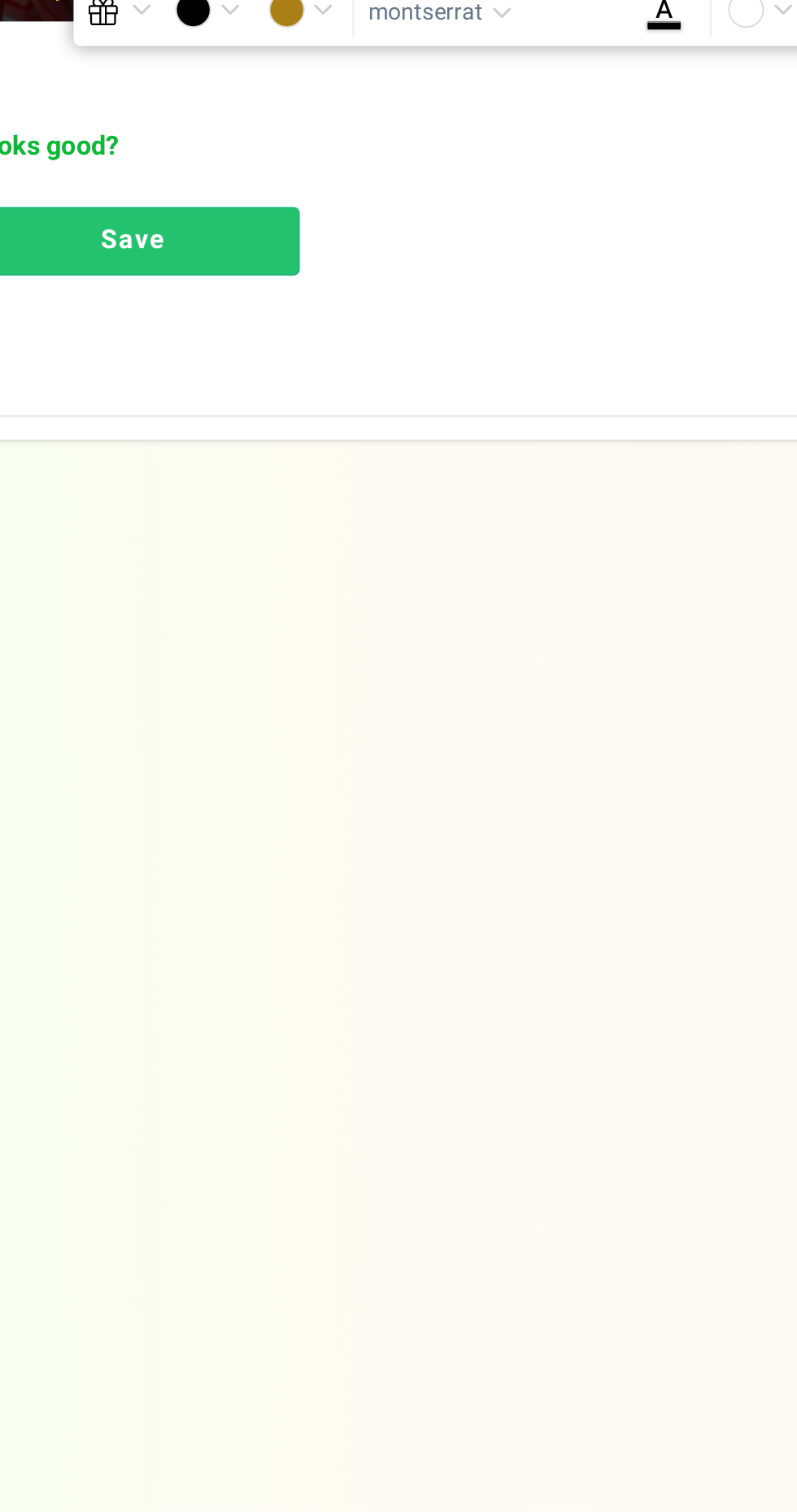
type textarea "Spring Sale The Next 48 hours! 75% off Flash Deals + Gifts"
type textarea "Next 48 hours : Spring Sale Flash Deals: up to 75% off. In addition, selected c…"
type input "#aa7f16"
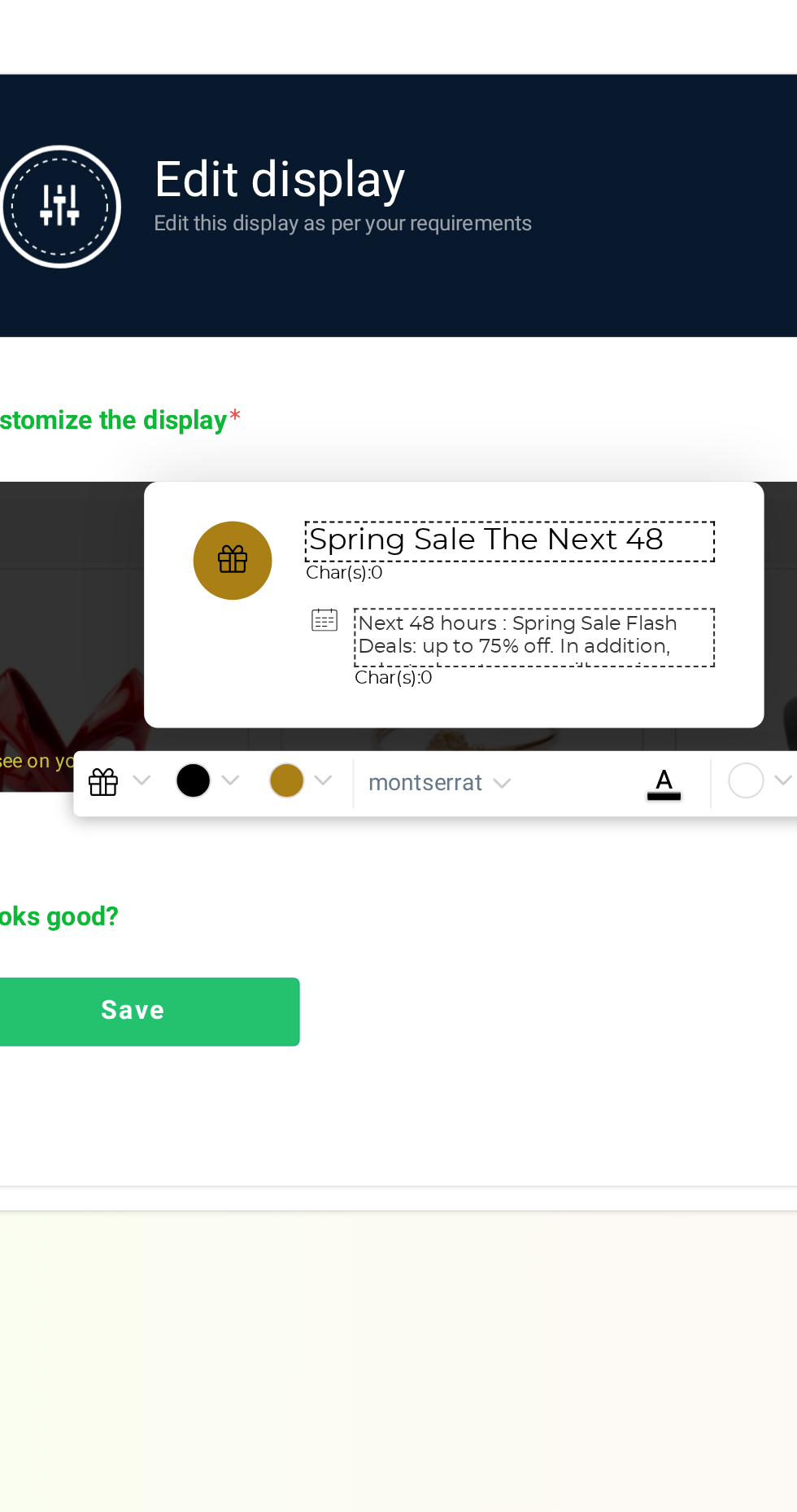
click at [364, 652] on textarea "Spring Sale The Next 48 hours! 75% off Flash Deals + Gifts" at bounding box center [427, 649] width 203 height 20
click at [377, 648] on textarea "Spring Sale The Next 48 hours! 75% off Flash Deals + Gifts" at bounding box center [427, 649] width 203 height 20
click at [458, 644] on textarea "Countdown Sale The Next 48 hours! 75% off Flash Deals + Gifts" at bounding box center [427, 649] width 203 height 20
click at [440, 655] on textarea "Countdown Sale The Next 48 hours! 75% off Flash Deals + Gifts" at bounding box center [427, 649] width 203 height 20
click at [447, 652] on textarea "Countdown Sale The Next 48 hours! 75% off Flash Deals + Gifts" at bounding box center [427, 649] width 203 height 20
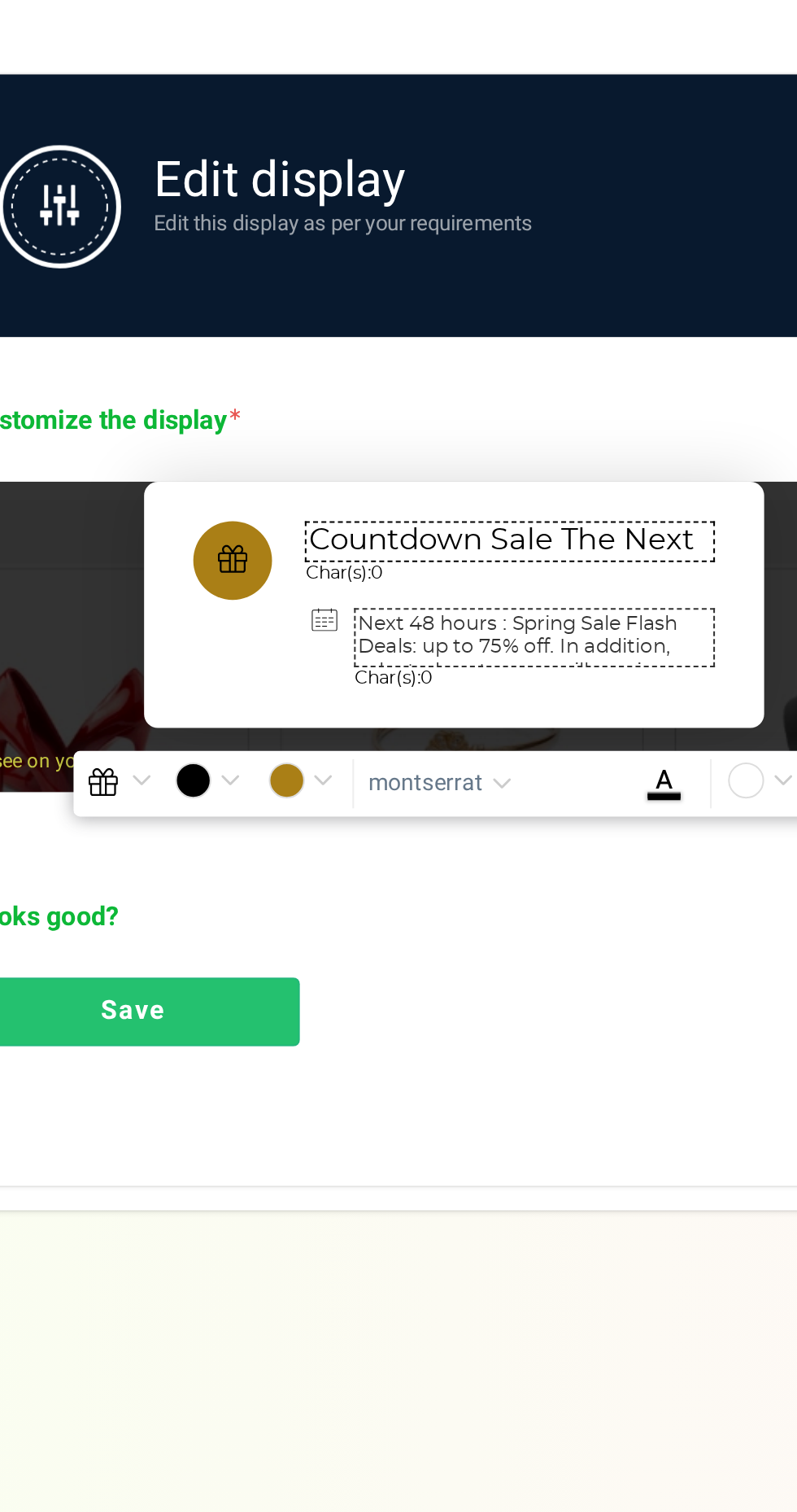
click at [328, 651] on textarea "Countdown Sale The Next 48 hours! 75% off Flash Deals + Gifts" at bounding box center [427, 649] width 203 height 20
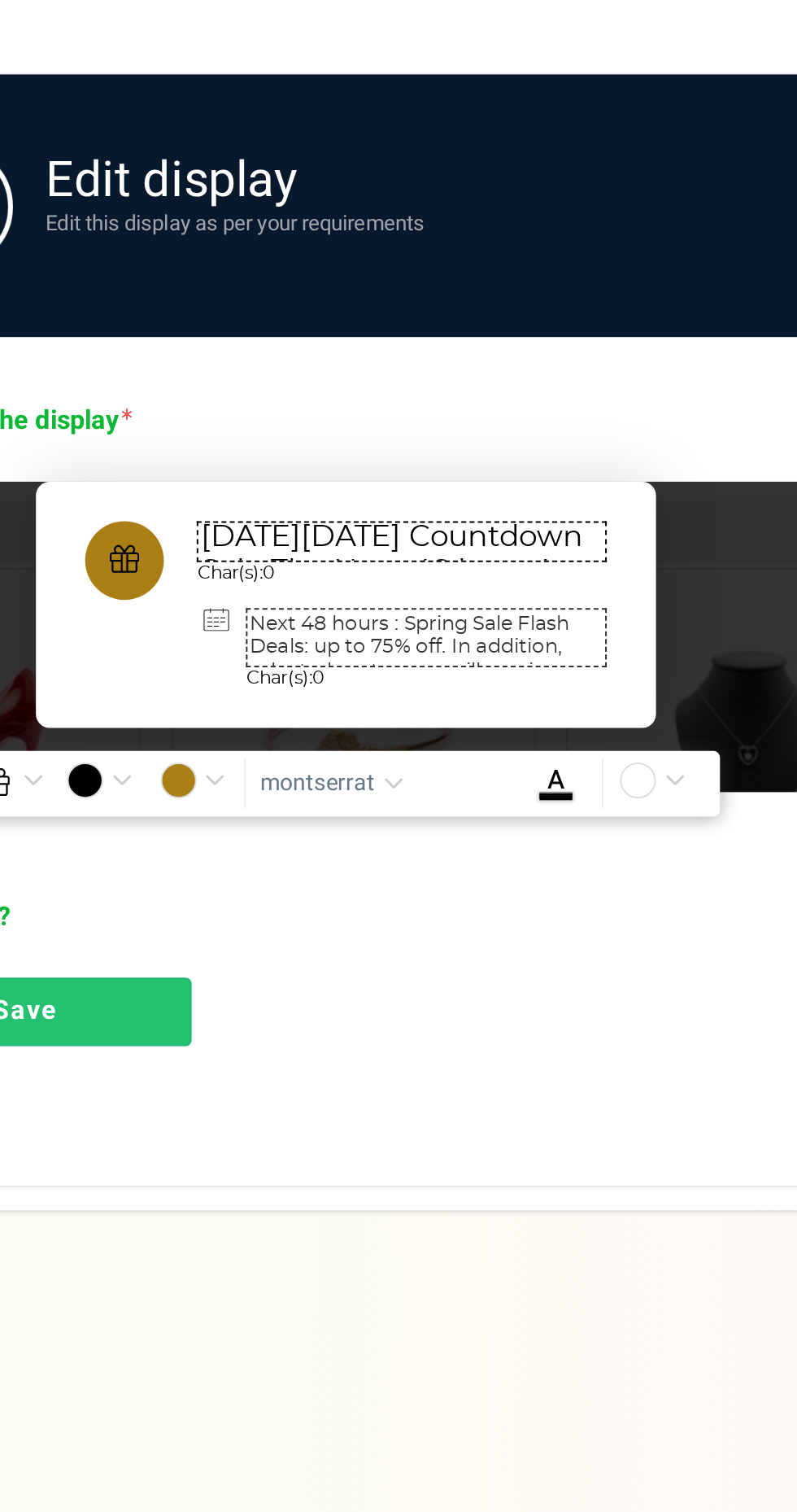
scroll to position [33, 0]
paste textarea "Is On! ❤️75% off Daily Flash Deals, FREE delivery + FREE Gifts 🎁"
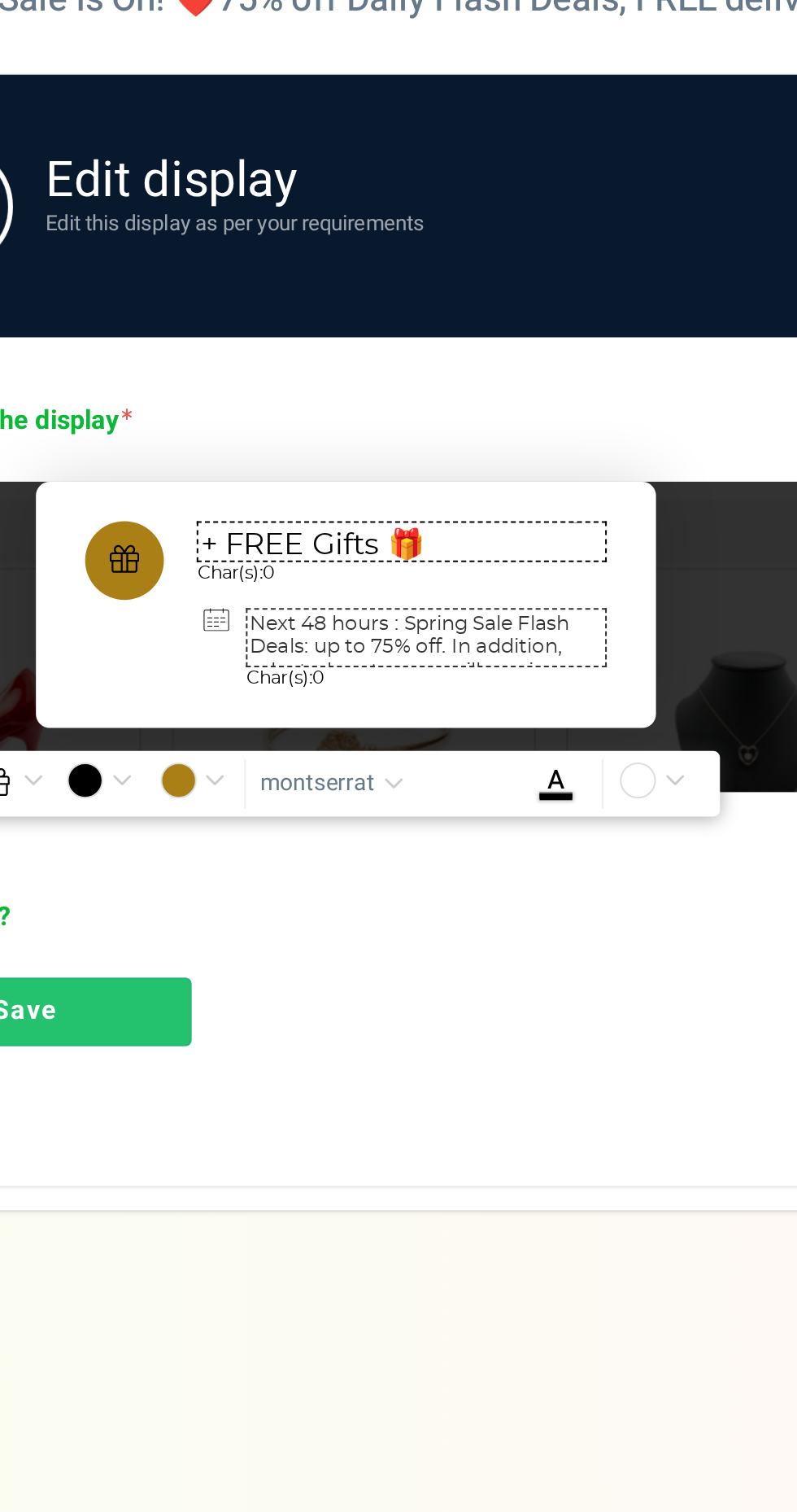
type textarea "Black Friday Countdown Sale Is On! ❤️75% off Daily Flash Deals, FREE delivery +…"
paste textarea "Black Friday Countdown Daily Deals Sale Is On! 🔥up to 75% off selected daily fl…"
type textarea "Black Friday Countdown Daily Deals Sale Is On! 🔥up to 75% off selected daily fl…"
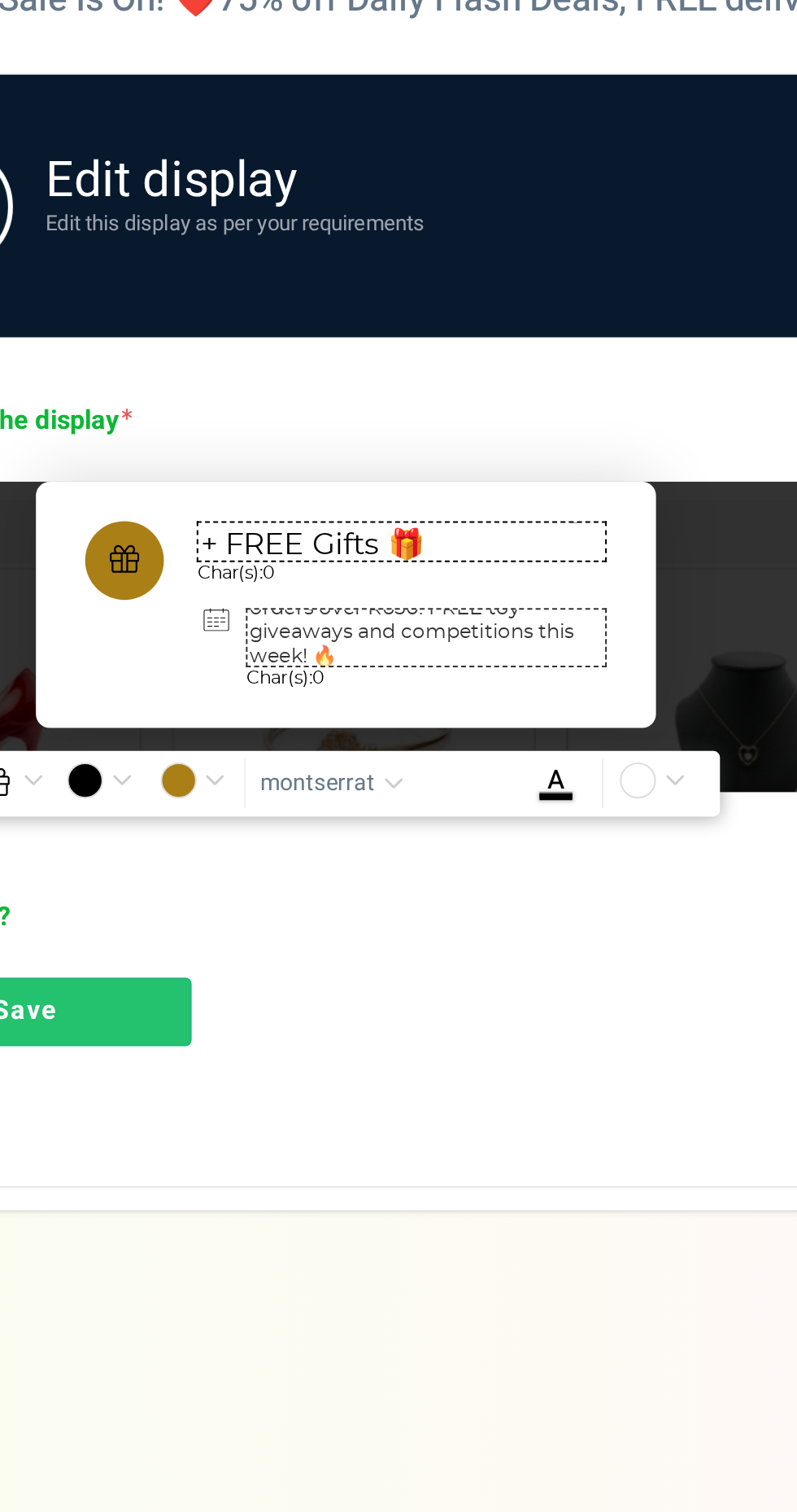
click at [269, 877] on link "Save" at bounding box center [241, 882] width 165 height 34
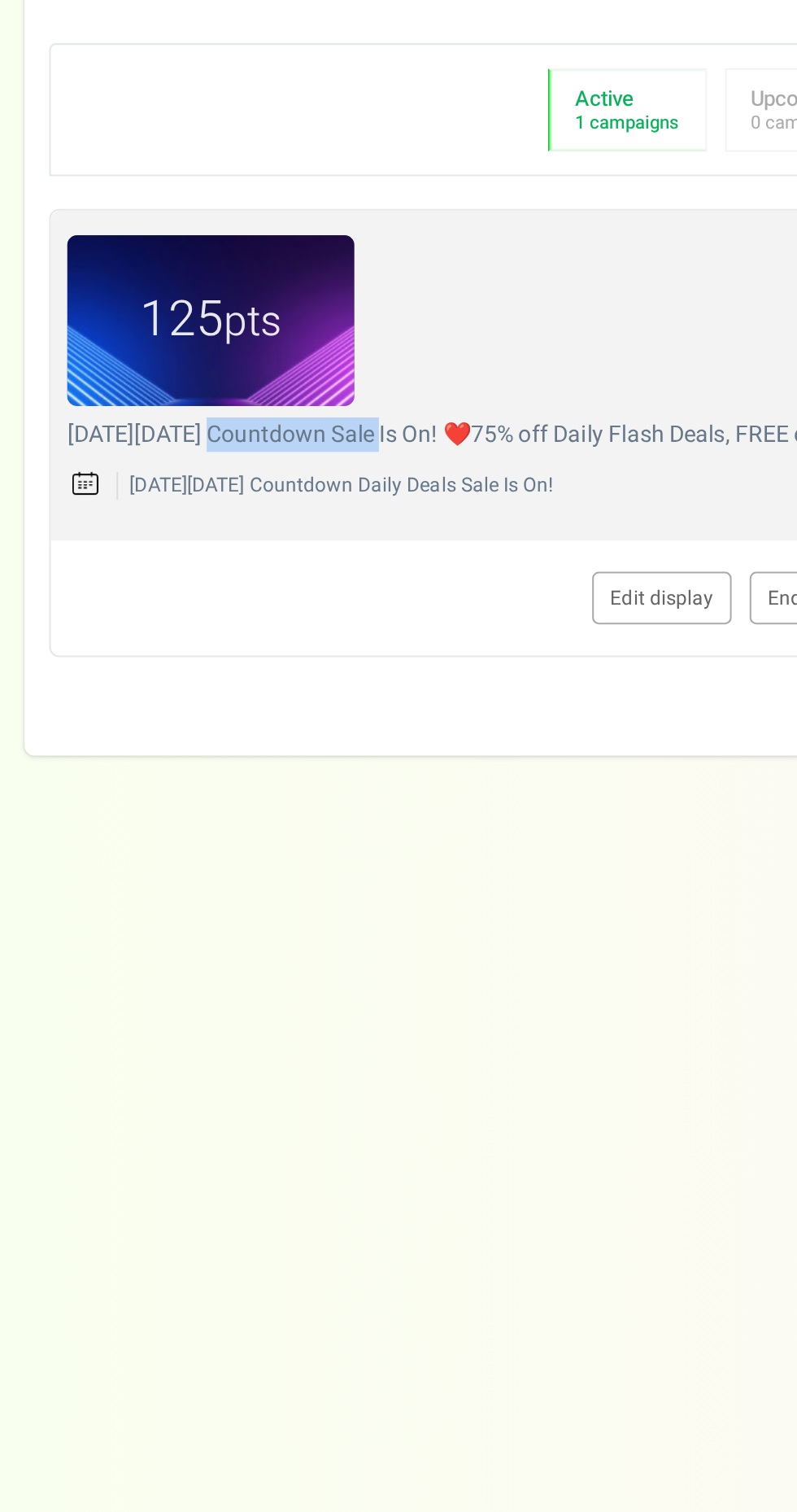
copy h4 "Countdown Sale"
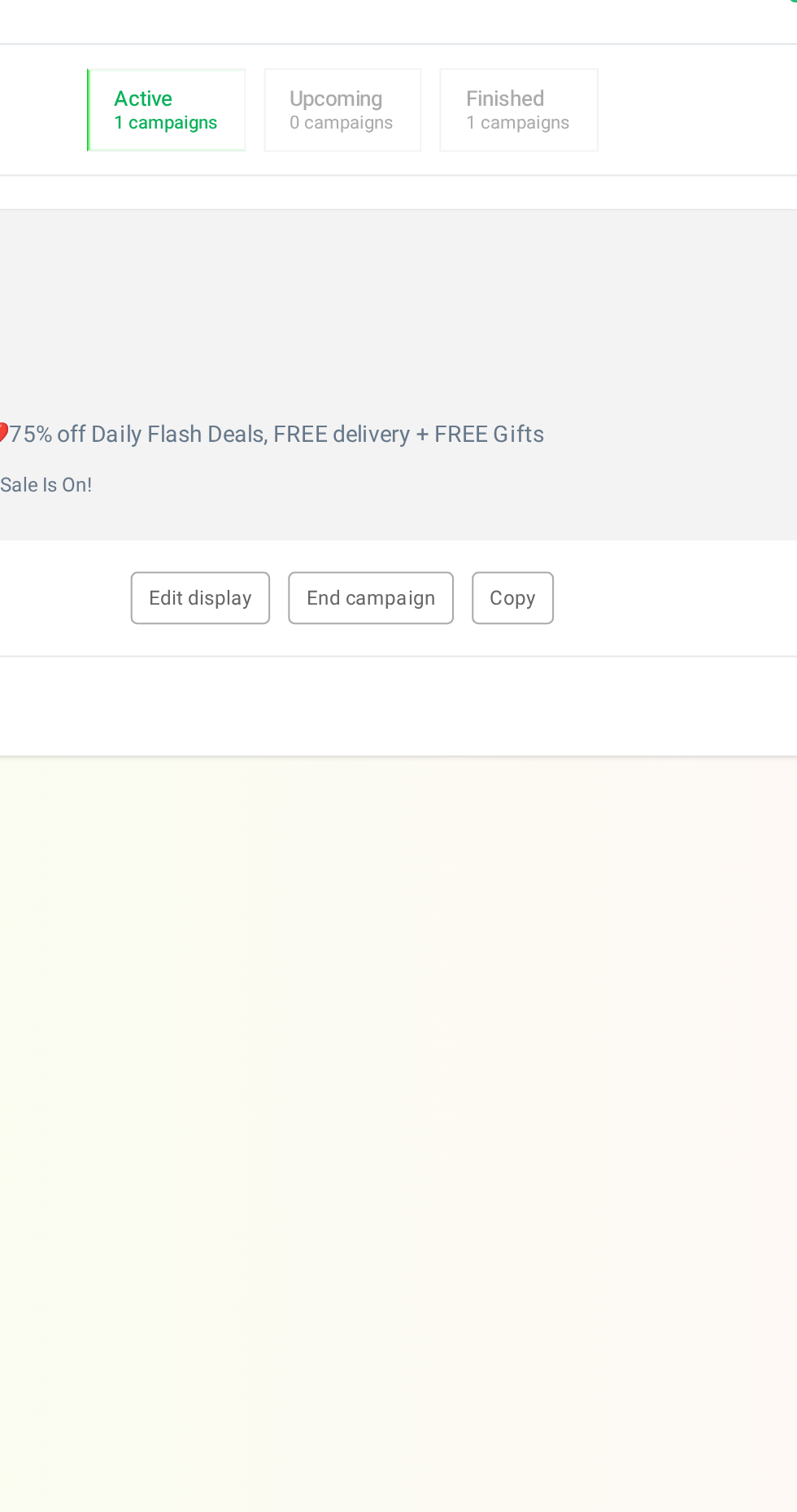
type textarea "Black Friday Countdown Sale Is On! ❤️75% off Daily Flash Deals, FREE delivery +…"
type textarea "Black Friday Countdown Daily Deals Sale Is On!"
type input "#aa7f16"
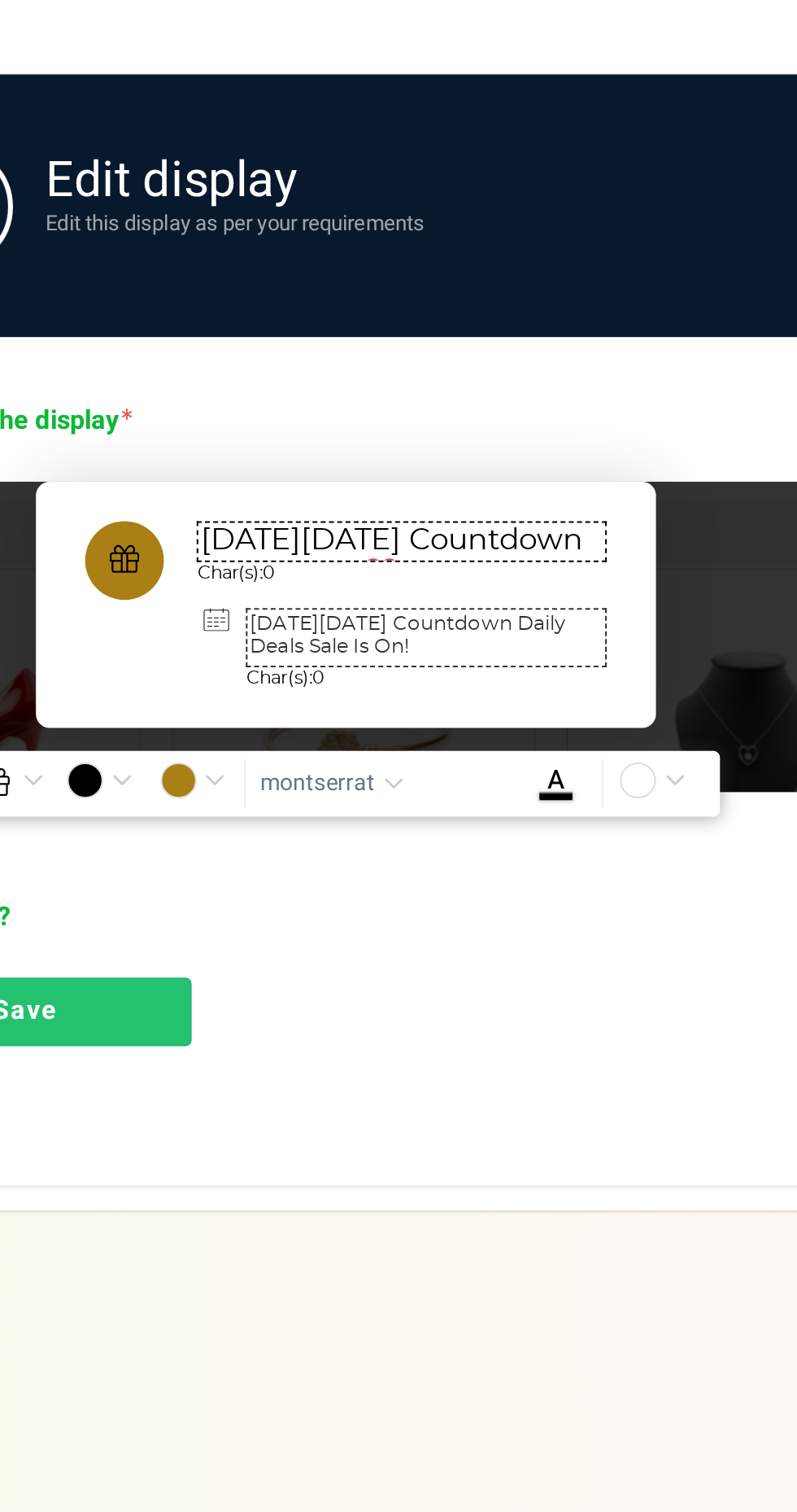
click at [412, 652] on textarea "Black Friday Countdown Sale Is On! ❤️75% off Daily Flash Deals, FREE delivery +…" at bounding box center [427, 649] width 203 height 20
click at [422, 653] on textarea "Black Friday Countdown Sale Is On! ❤️75% off Daily Flash Deals, FREE delivery +…" at bounding box center [427, 649] width 203 height 20
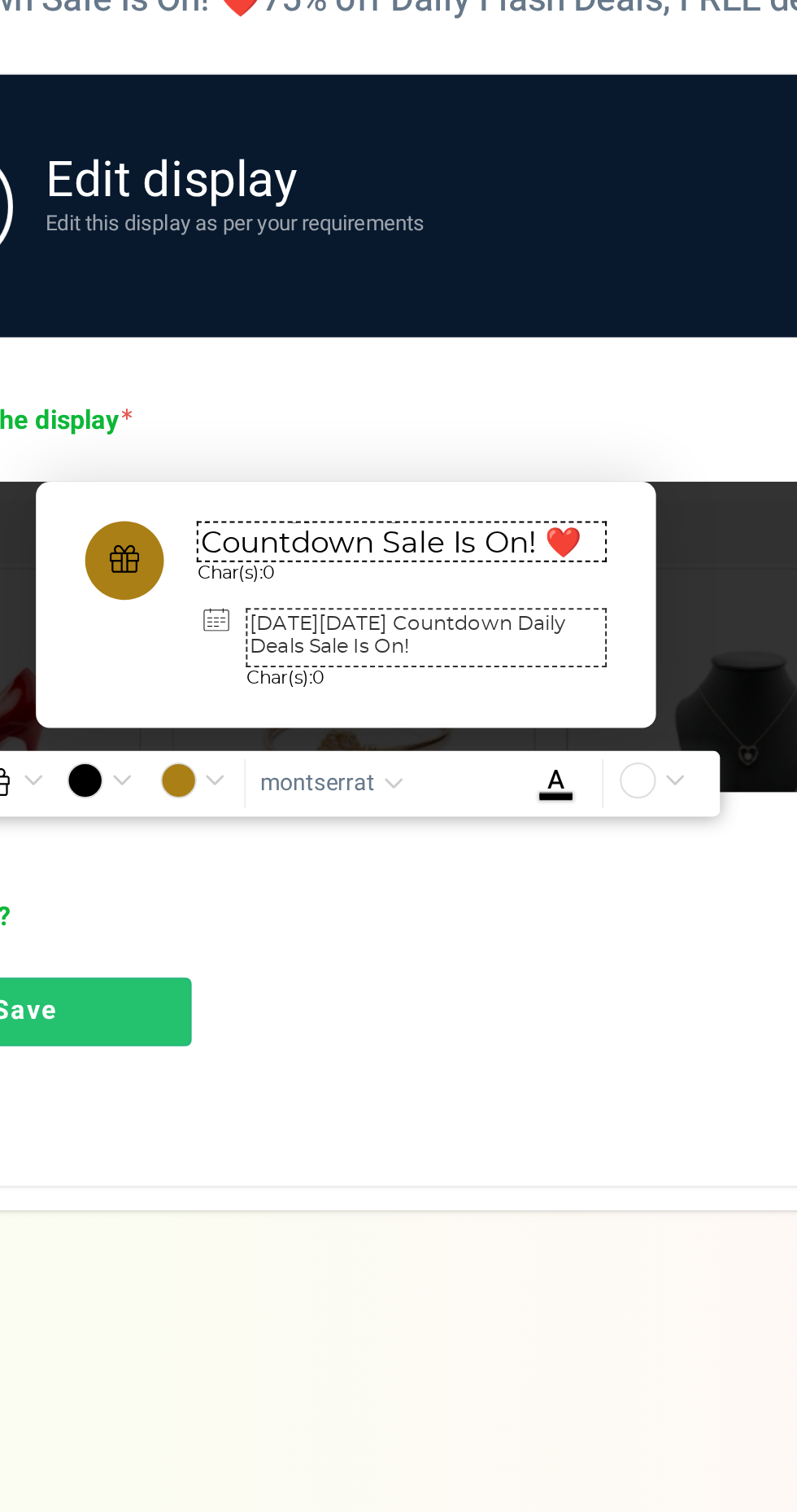
click at [514, 652] on textarea "Black Friday 🖤Countdown Sale Is On! ❤️75% off Daily Flash Deals, FREE delivery …" at bounding box center [427, 649] width 203 height 20
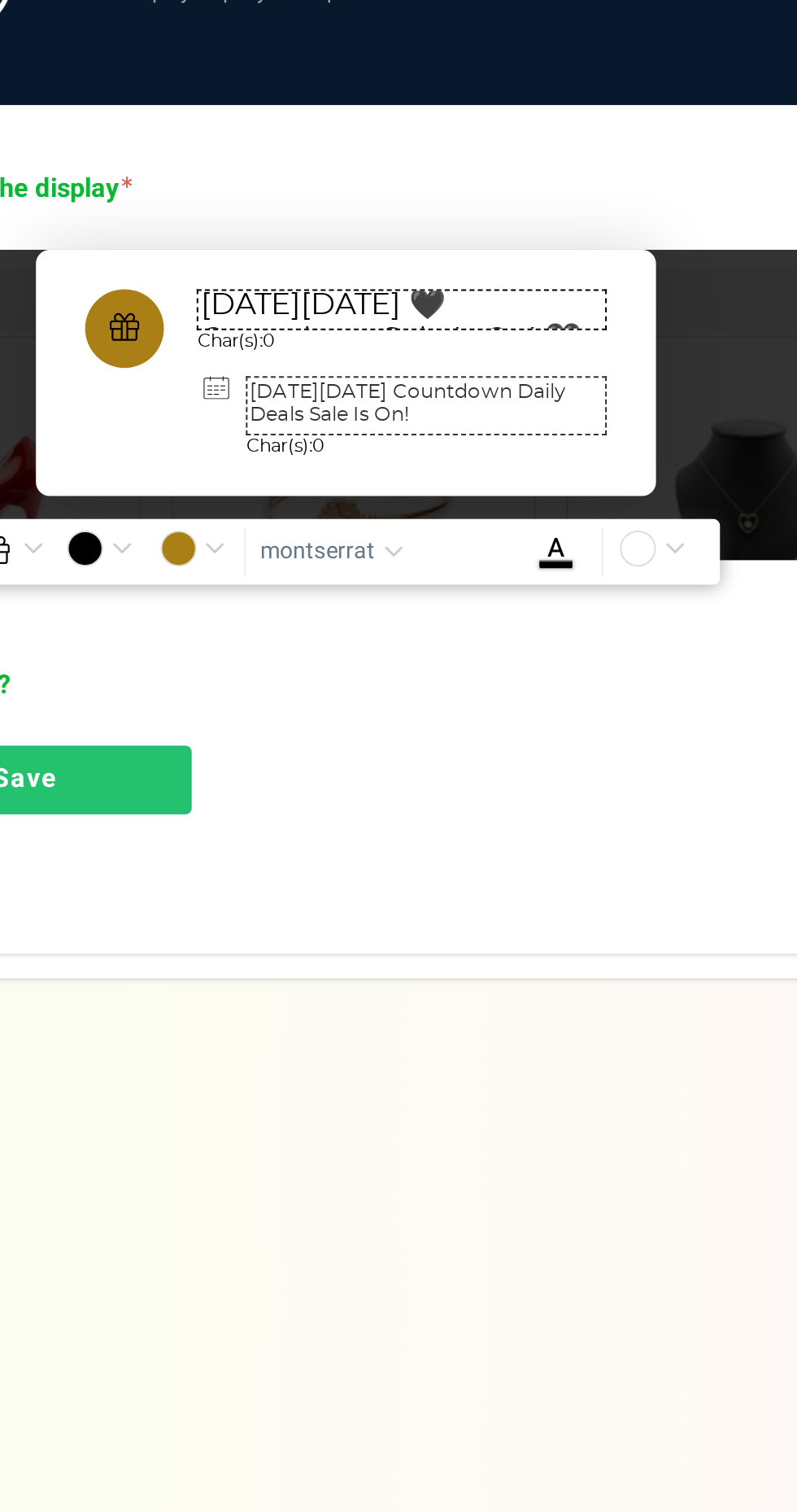
type textarea "Black Friday 🖤Countdown Sale Is On! 🖤75% off Daily Flash Deals, FREE delivery +…"
click at [481, 702] on textarea "Black Friday Countdown Daily Deals Sale Is On!" at bounding box center [440, 696] width 179 height 30
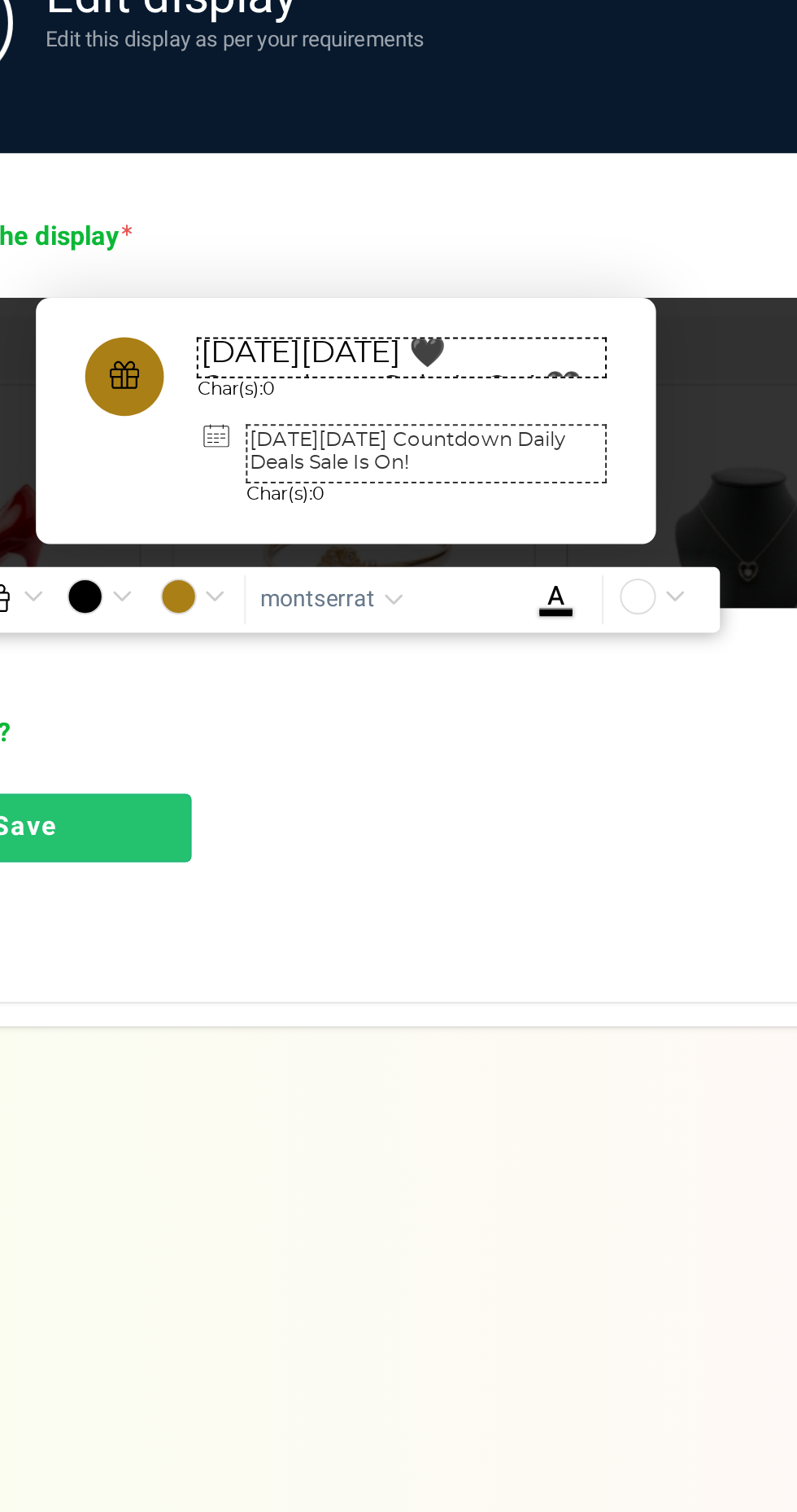
click at [292, 874] on link "Save" at bounding box center [241, 882] width 165 height 34
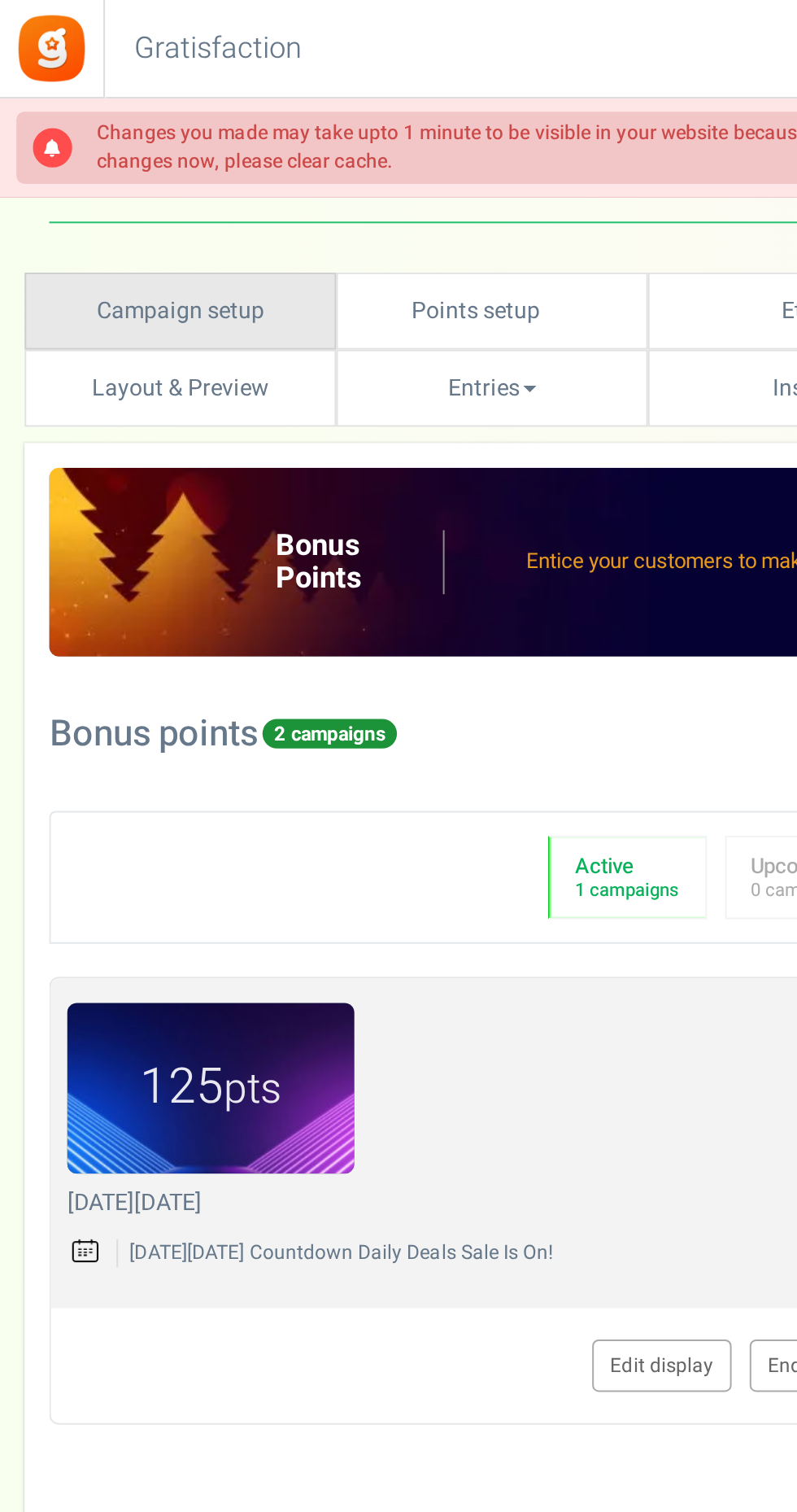
click at [116, 150] on link "Campaign setup" at bounding box center [89, 154] width 155 height 38
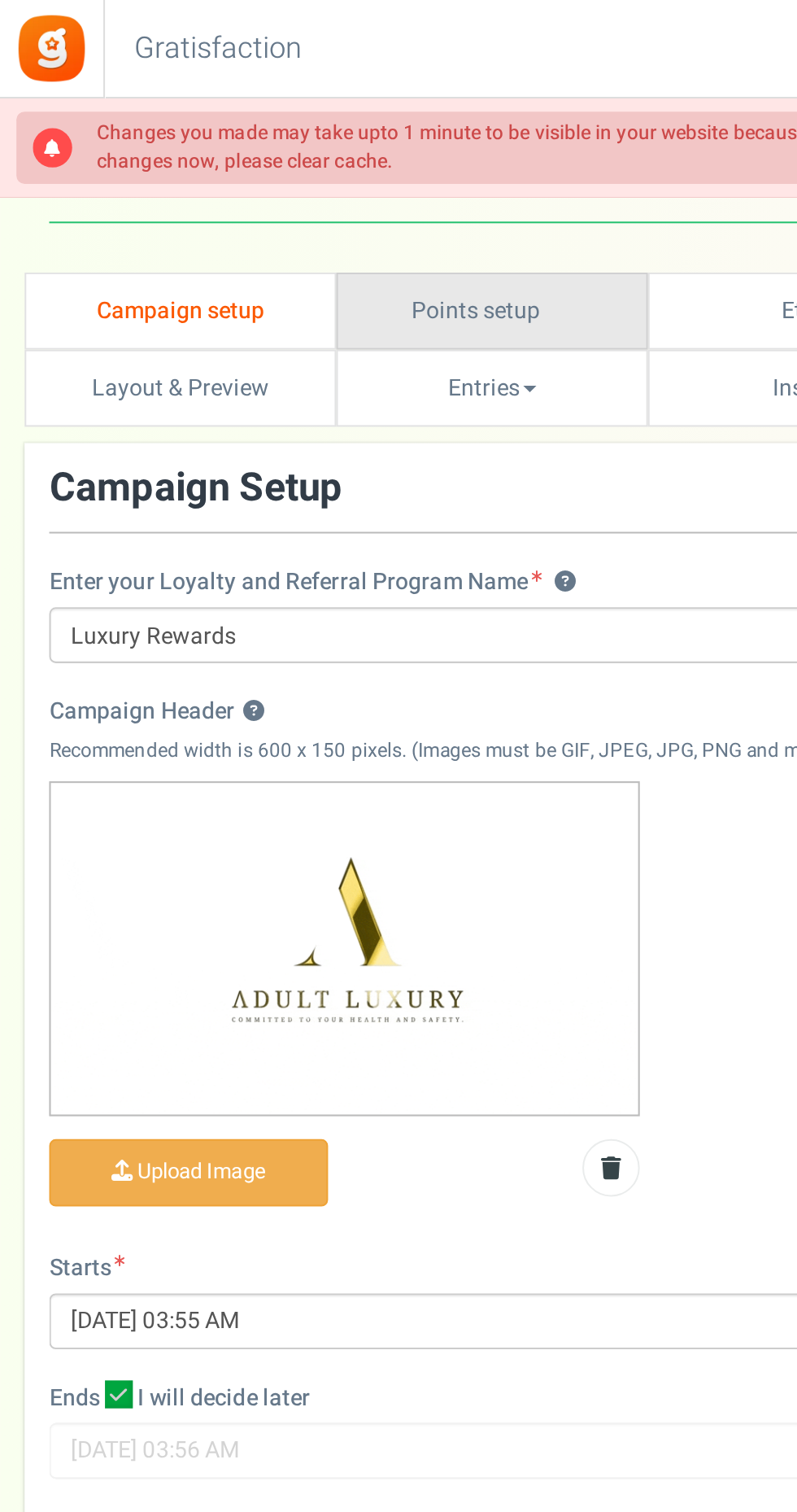
click at [266, 155] on link "Points setup New" at bounding box center [243, 154] width 155 height 38
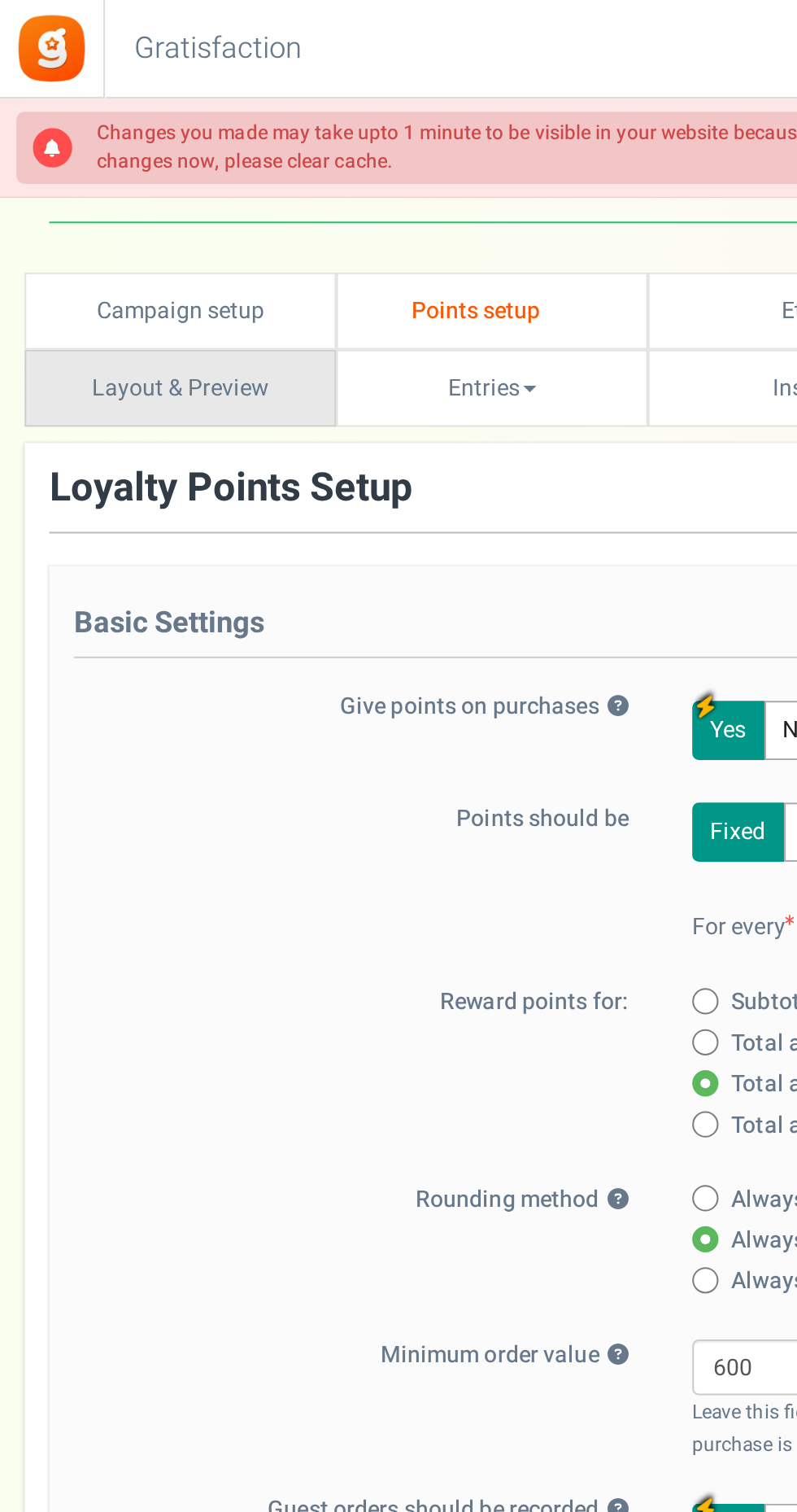
click at [114, 195] on link "Layout & Preview" at bounding box center [89, 192] width 155 height 38
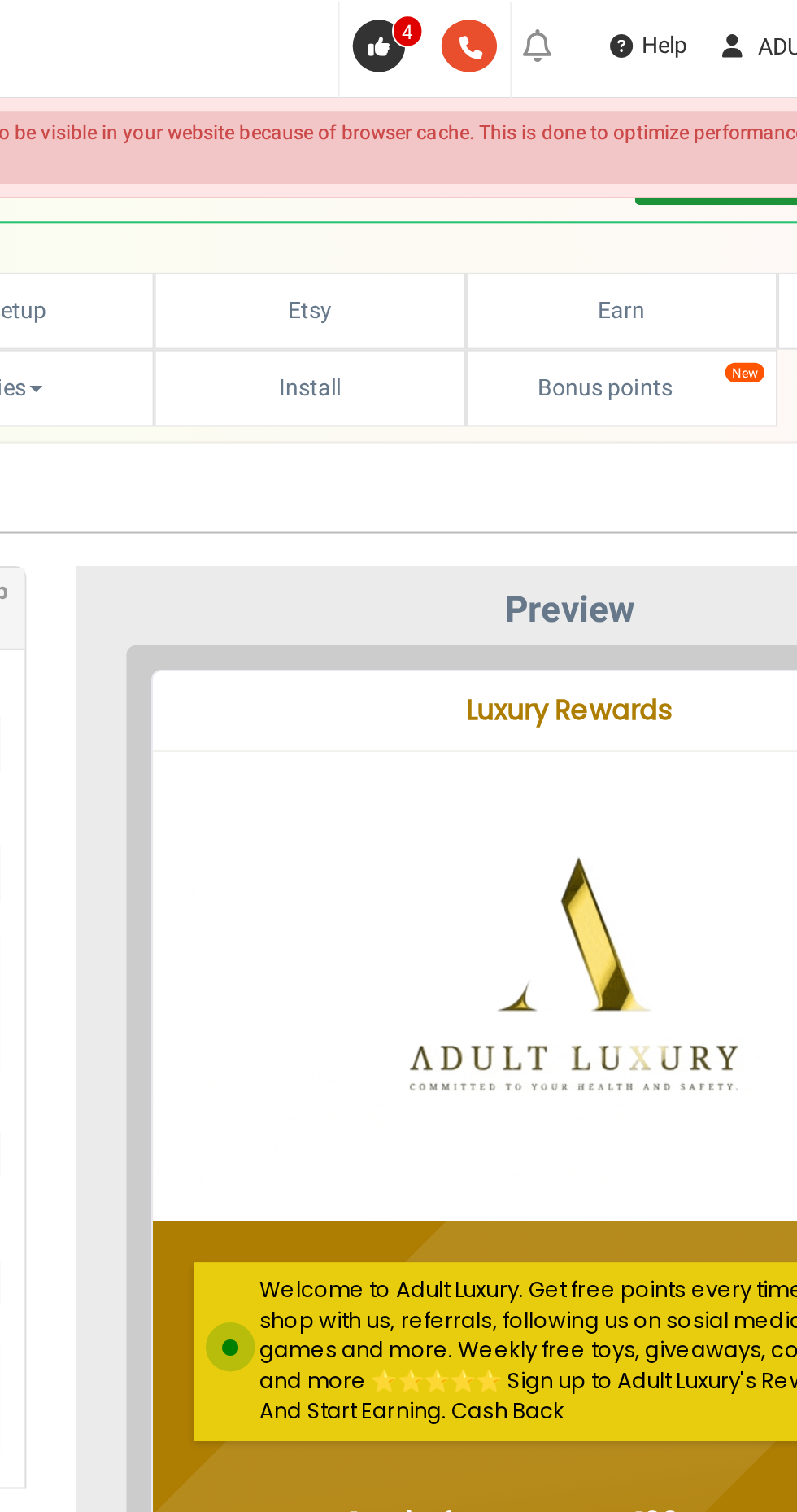
click at [340, 971] on div "× Welcome to Adult Luxury. Get free points every time you shop with us, referra…" at bounding box center [333, 982] width 372 height 89
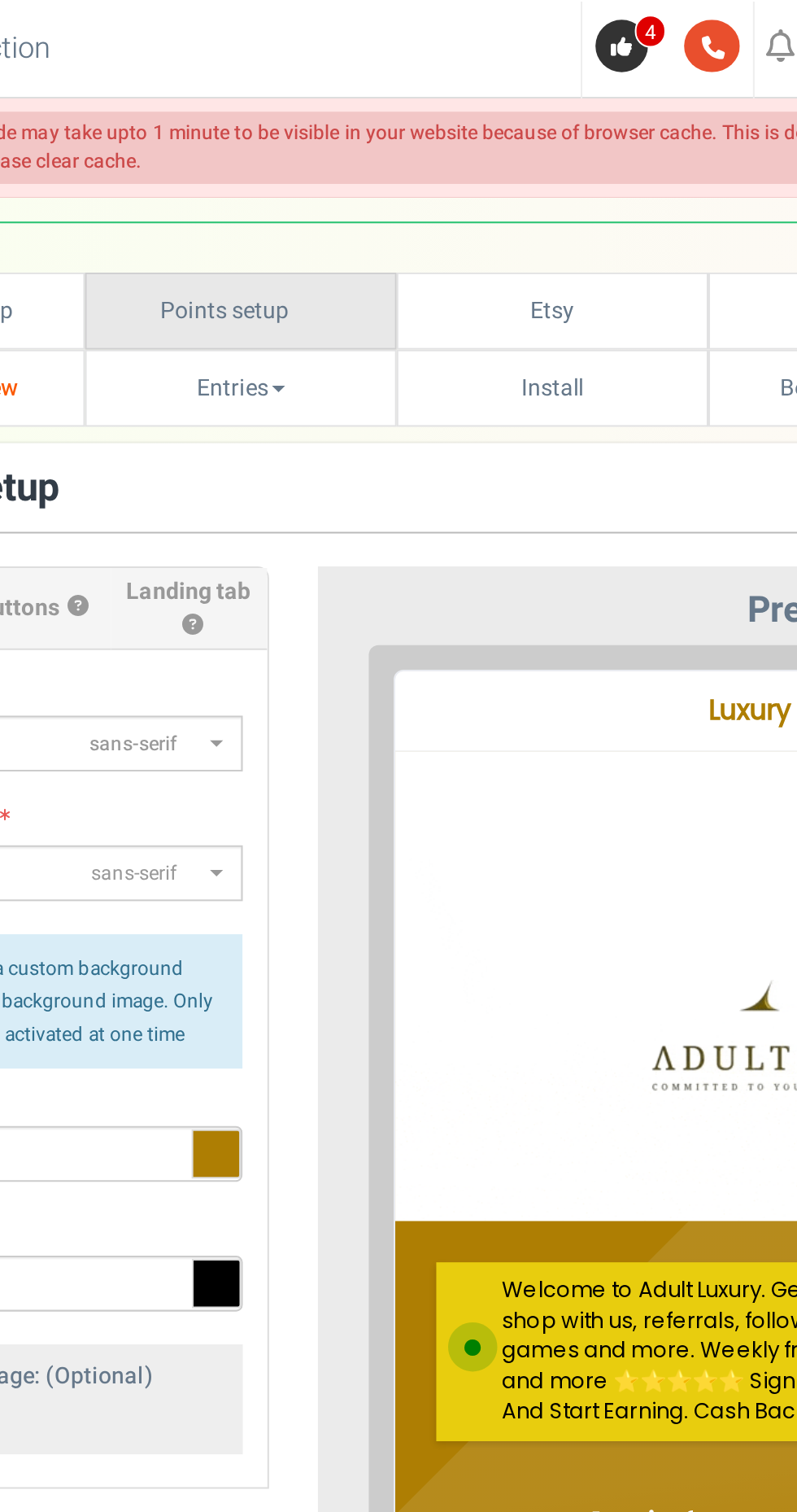
click at [258, 154] on link "Points setup New" at bounding box center [243, 154] width 155 height 38
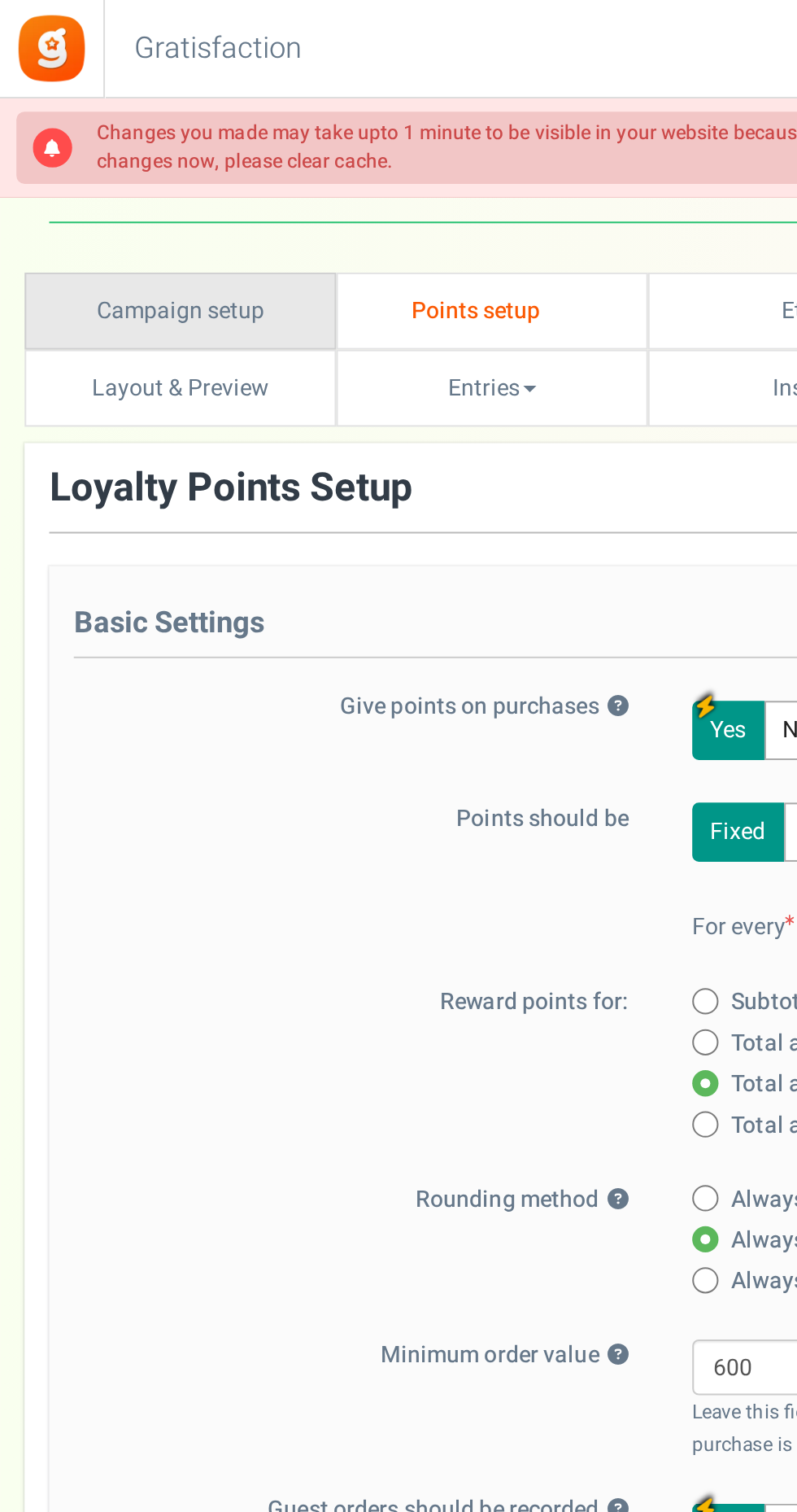
click at [116, 158] on link "Campaign setup" at bounding box center [89, 154] width 155 height 38
